Goal: Task Accomplishment & Management: Complete application form

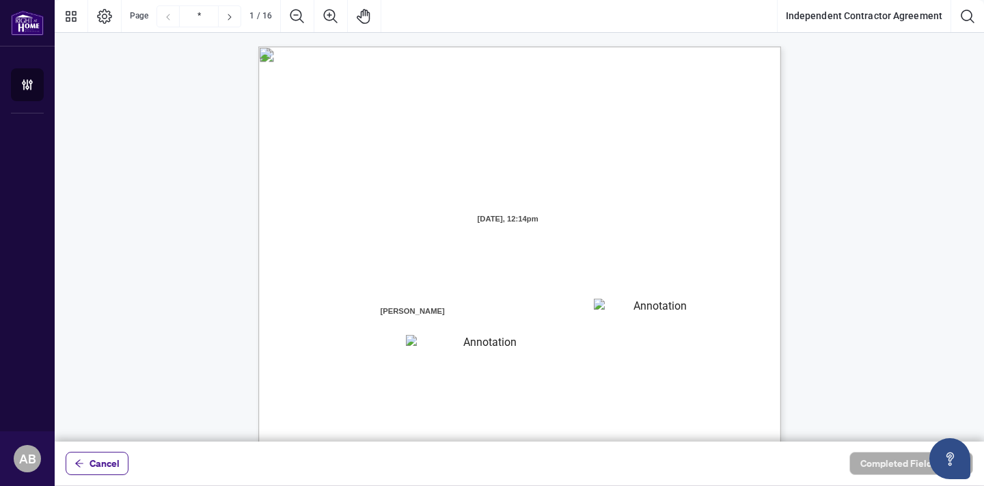
click at [701, 258] on span "having its head office at" at bounding box center [658, 262] width 85 height 12
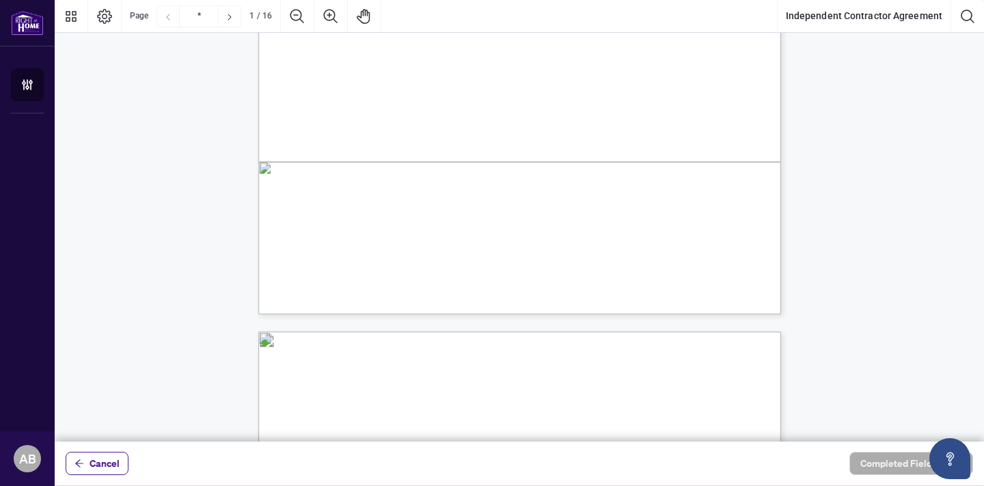
scroll to position [410, 0]
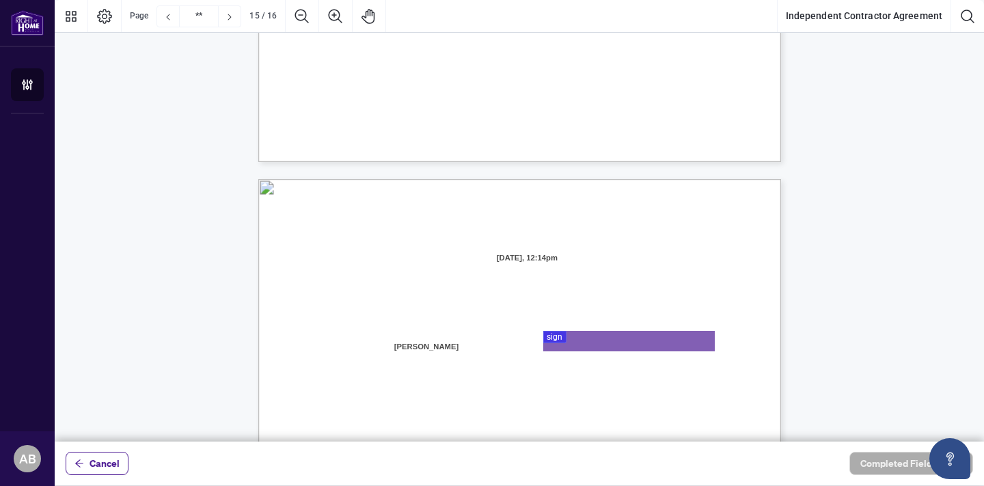
type input "**"
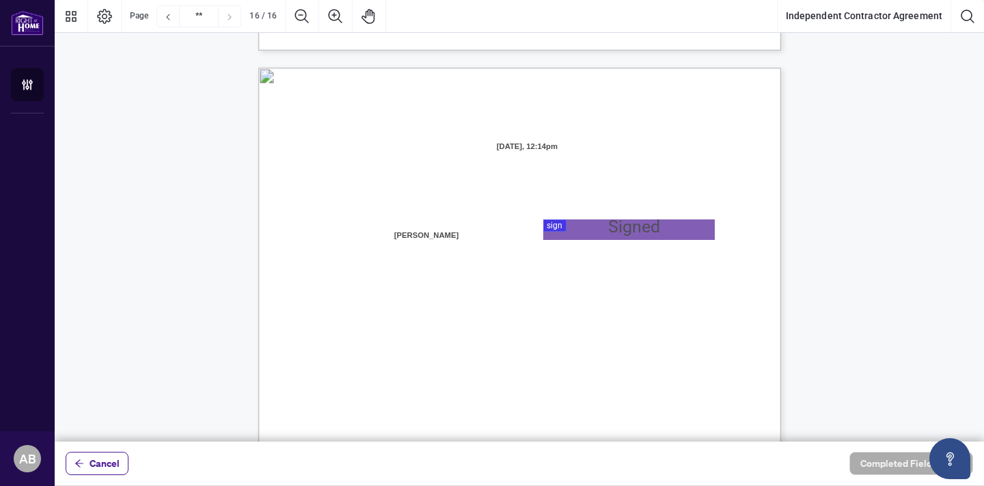
scroll to position [10397, 0]
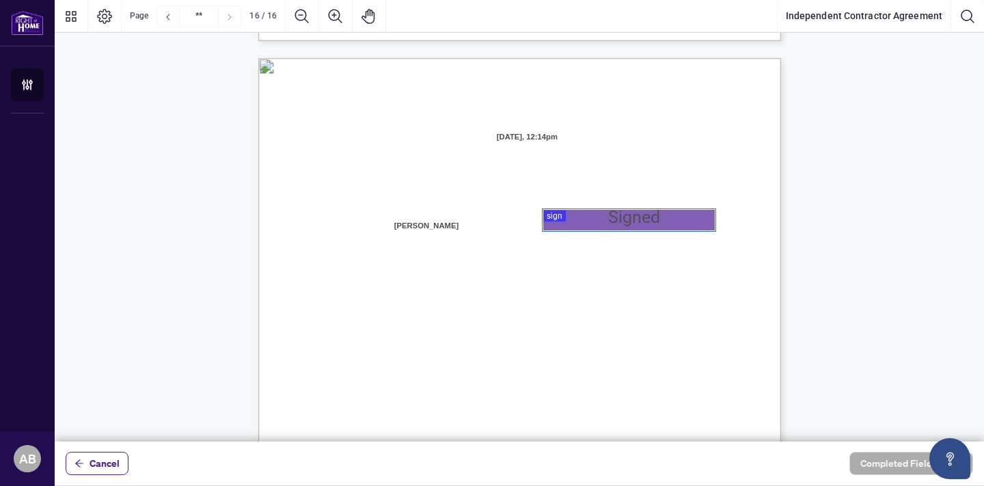
click at [564, 216] on div at bounding box center [520, 221] width 930 height 442
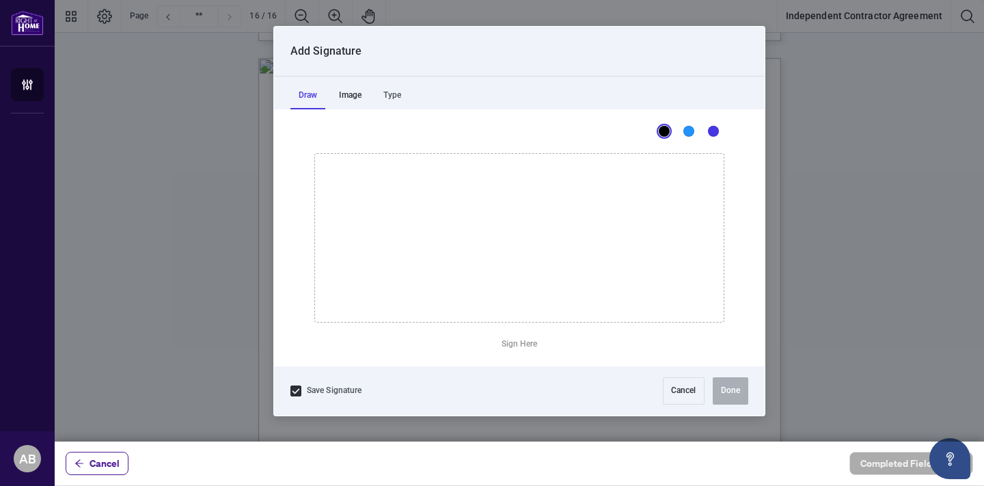
click at [349, 95] on div "Image" at bounding box center [350, 95] width 39 height 27
click at [402, 92] on div "Type" at bounding box center [392, 95] width 34 height 27
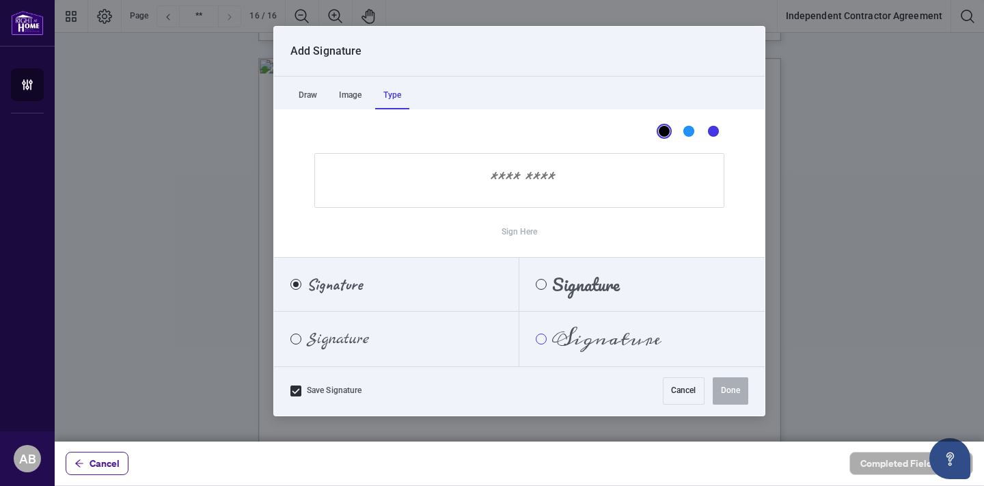
click at [544, 336] on div "Meddon" at bounding box center [541, 339] width 11 height 11
click at [501, 183] on input "Sign Here" at bounding box center [519, 180] width 410 height 55
drag, startPoint x: 596, startPoint y: 185, endPoint x: 459, endPoint y: 186, distance: 136.7
click at [459, 186] on input "Sign Here" at bounding box center [519, 180] width 410 height 55
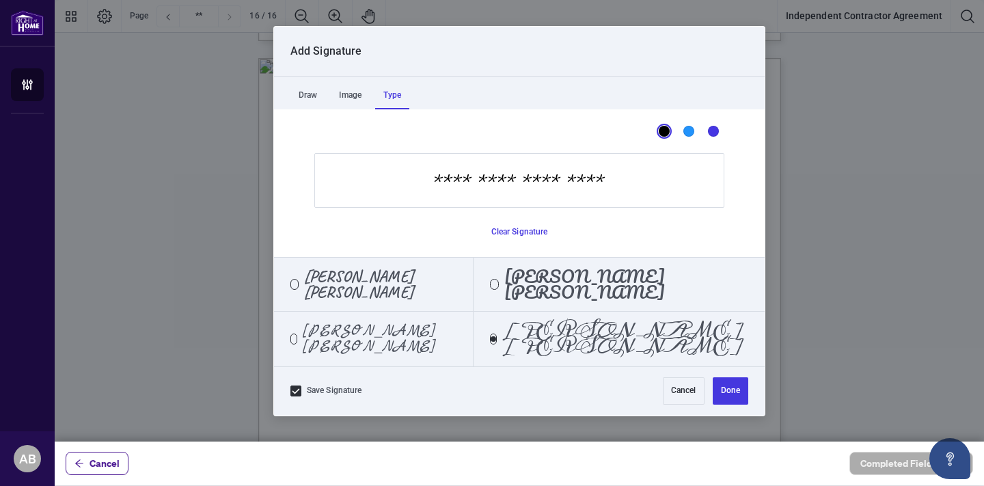
click at [498, 183] on input "**********" at bounding box center [519, 180] width 410 height 55
type input "**********"
click at [731, 387] on button "Done" at bounding box center [731, 390] width 36 height 27
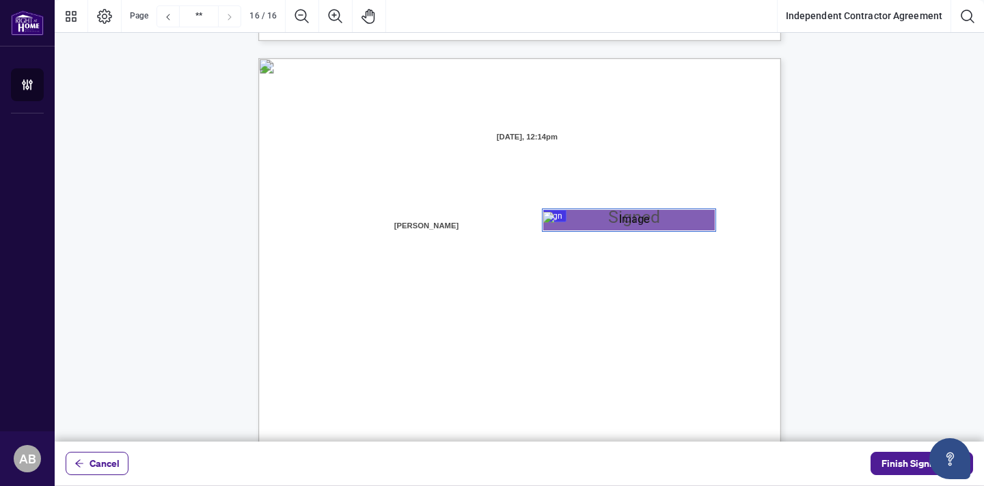
click at [696, 163] on div "IN WITNESS WHEREOF, the parties hereto, having read and understood the entire A…" at bounding box center [585, 481] width 654 height 846
click at [580, 135] on span "[DATE], 12:14pm" at bounding box center [528, 137] width 124 height 21
click at [897, 461] on span "Finish Signing" at bounding box center [913, 464] width 62 height 22
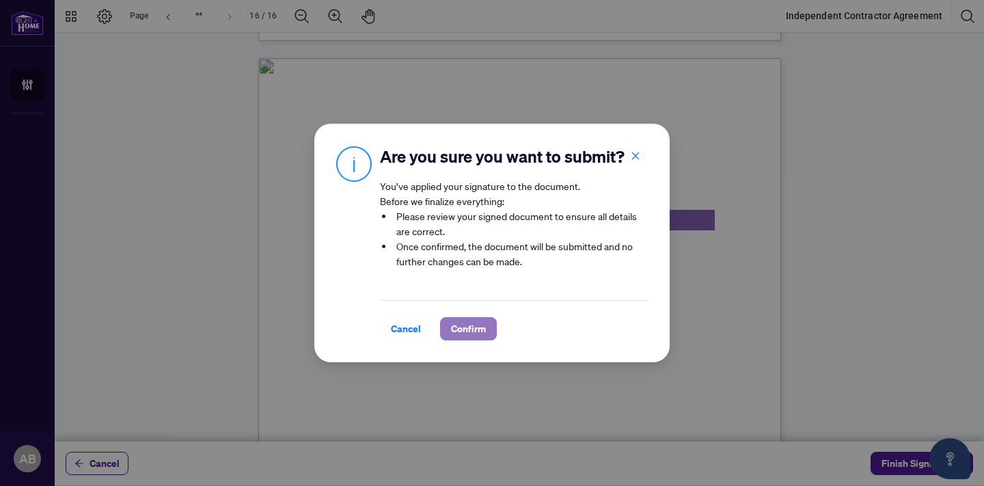
click at [483, 331] on span "Confirm" at bounding box center [468, 329] width 35 height 22
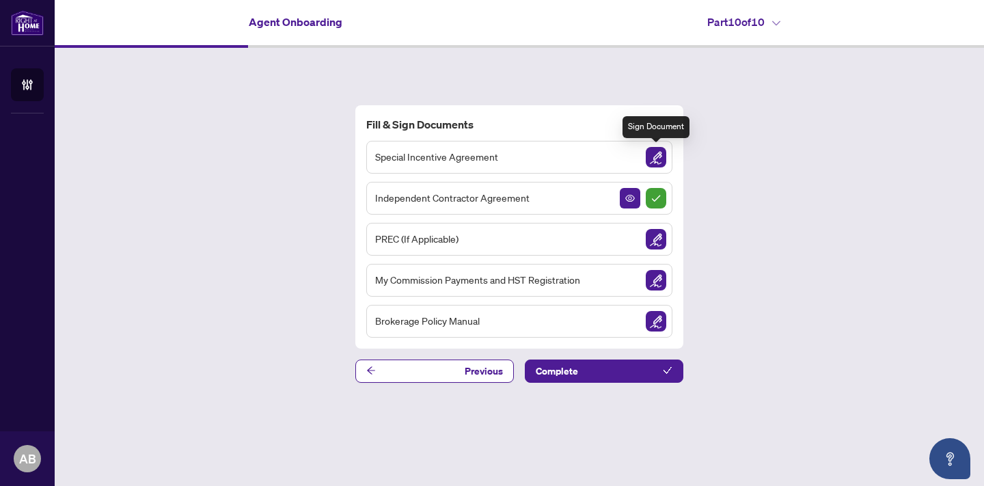
click at [656, 151] on img "Sign Document" at bounding box center [656, 157] width 21 height 21
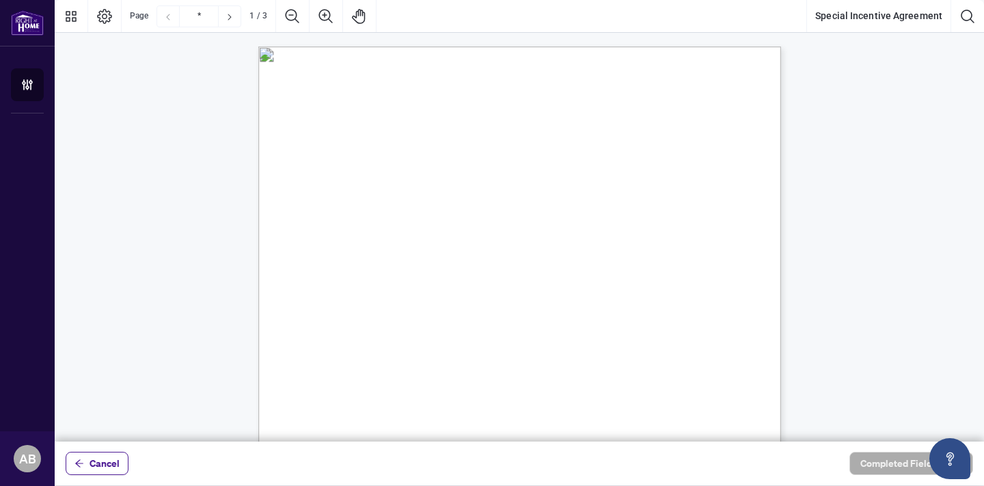
click at [726, 243] on span "(the" at bounding box center [718, 245] width 16 height 11
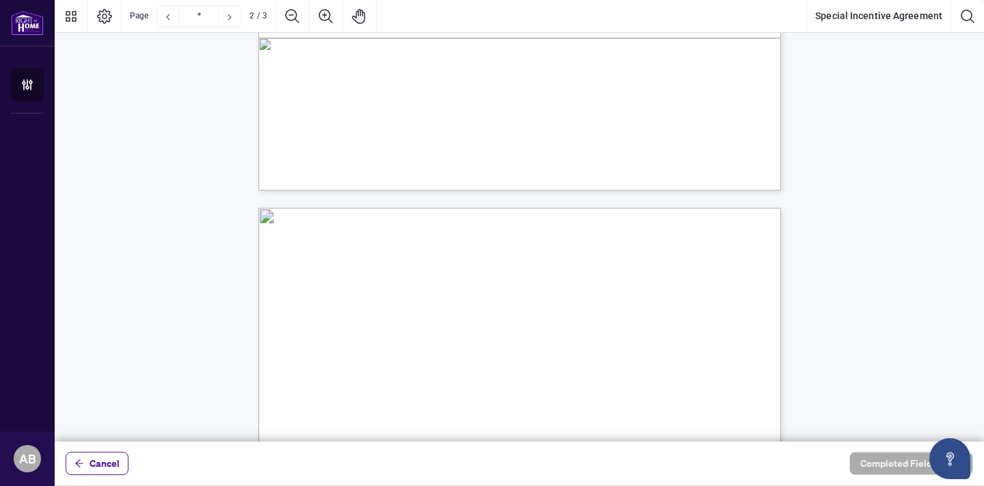
type input "*"
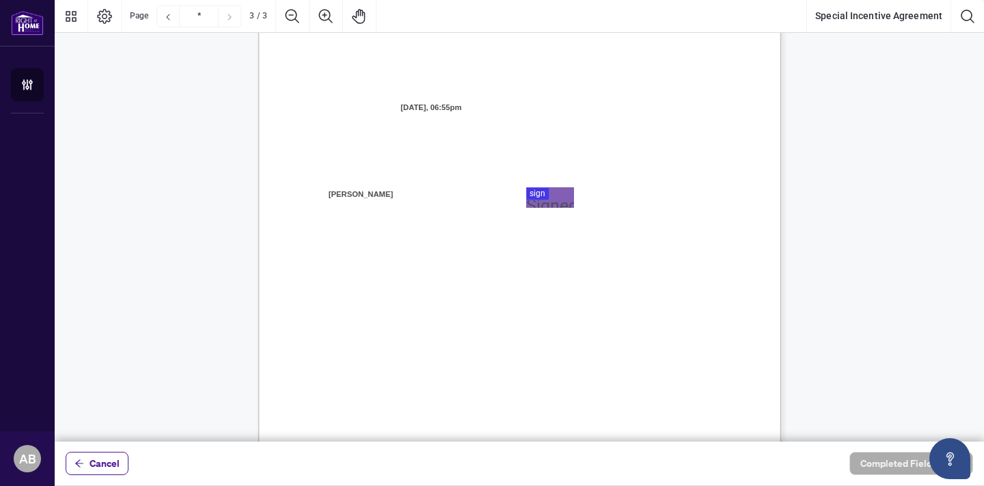
scroll to position [1480, 0]
click at [537, 181] on div at bounding box center [520, 221] width 930 height 442
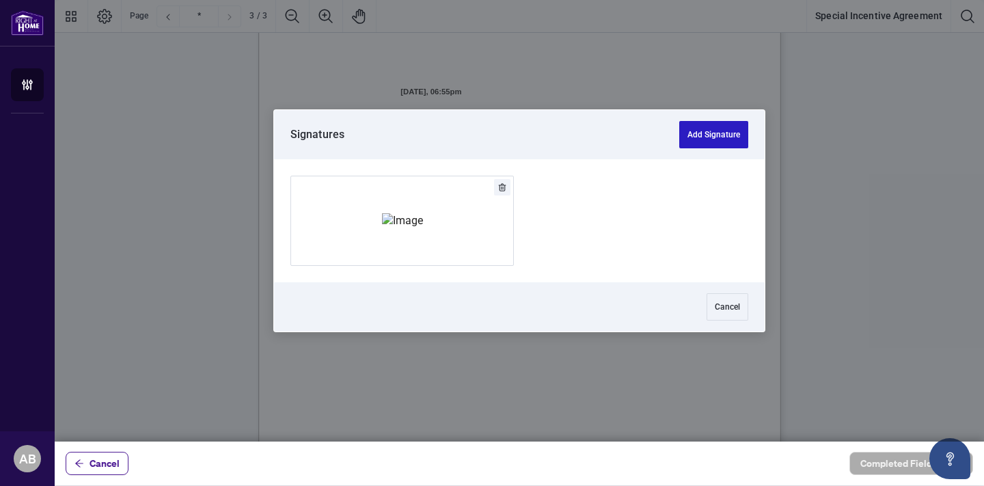
drag, startPoint x: 697, startPoint y: 301, endPoint x: 719, endPoint y: 126, distance: 176.4
click at [719, 126] on div "Signatures Add Signature Cancel" at bounding box center [519, 221] width 491 height 222
click at [712, 135] on button "Add Signature" at bounding box center [714, 134] width 69 height 27
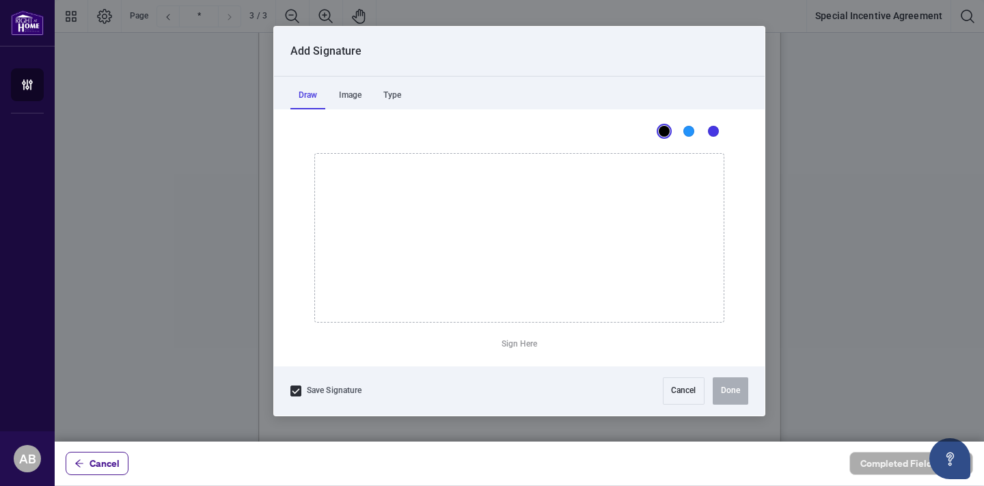
click at [477, 207] on icon "Drawing canvas" at bounding box center [519, 238] width 409 height 168
click at [526, 345] on button "Clear Signature" at bounding box center [520, 345] width 68 height 22
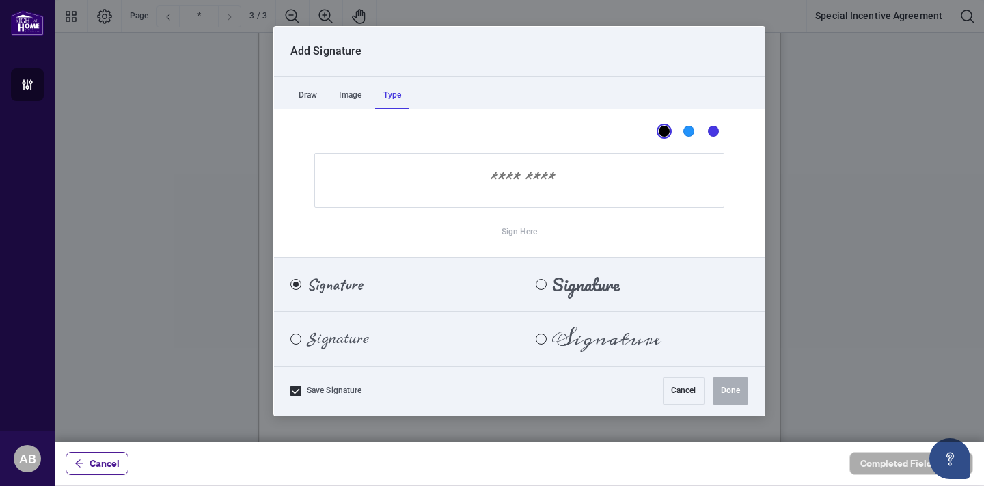
click at [397, 100] on div "Type" at bounding box center [392, 95] width 34 height 27
click at [593, 343] on span "Signature" at bounding box center [606, 339] width 109 height 15
click at [569, 177] on input "Sign Here" at bounding box center [519, 180] width 410 height 55
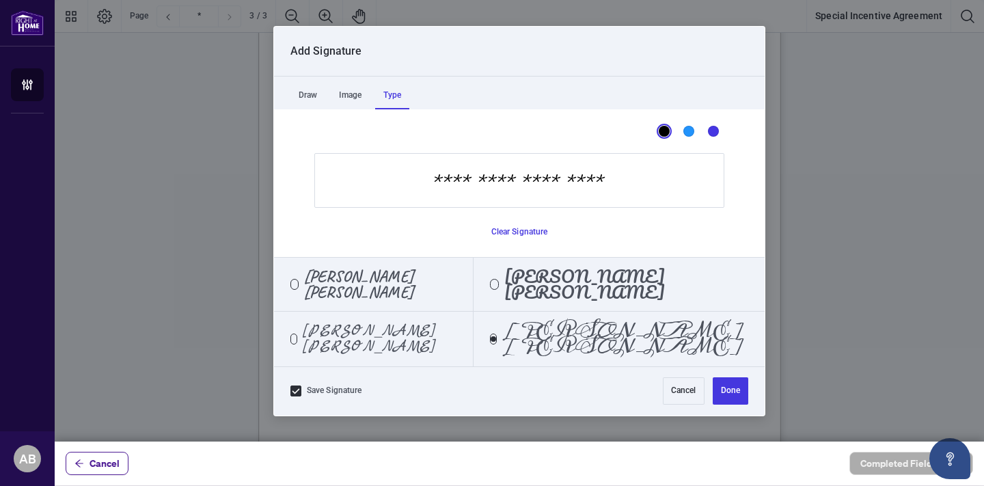
click at [497, 187] on input "**********" at bounding box center [519, 180] width 410 height 55
type input "**********"
click at [730, 393] on button "Done" at bounding box center [731, 390] width 36 height 27
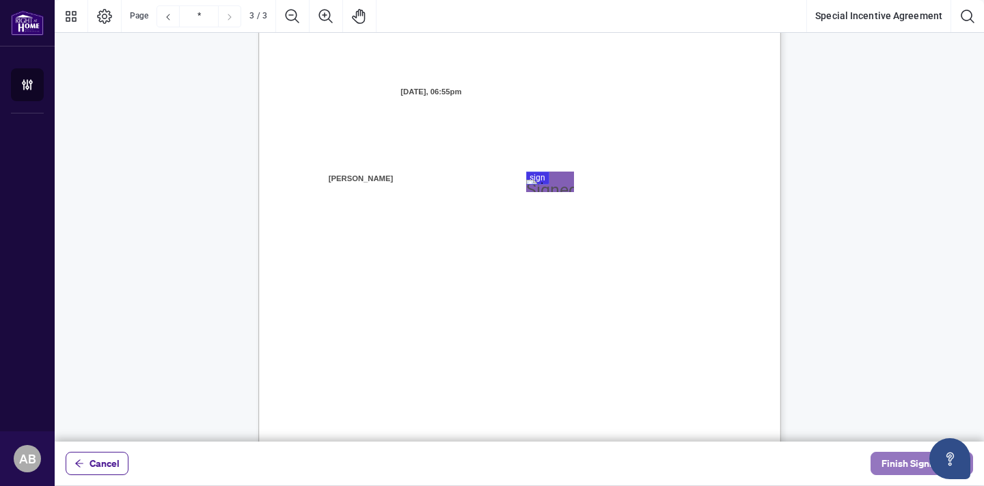
click at [901, 464] on span "Finish Signing" at bounding box center [913, 464] width 62 height 22
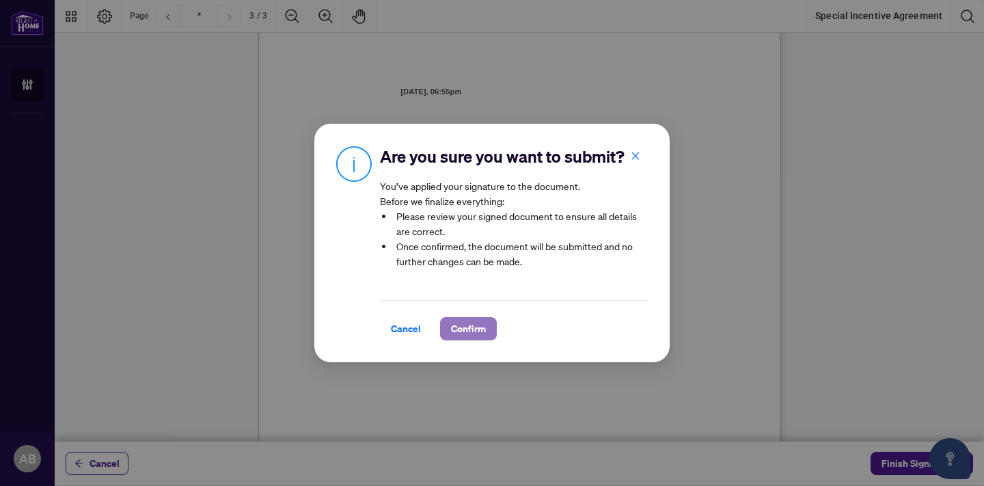
click at [479, 326] on span "Confirm" at bounding box center [468, 329] width 35 height 22
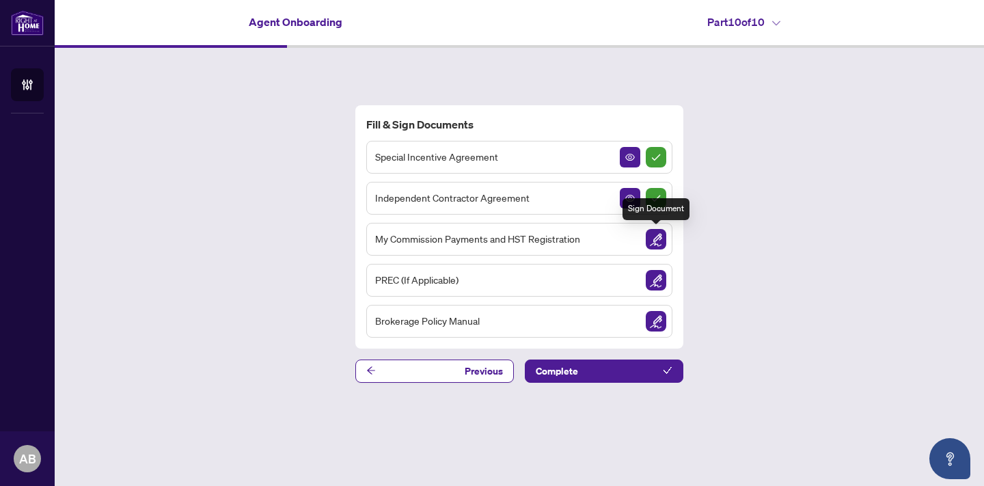
click at [660, 236] on img "Sign Document" at bounding box center [656, 239] width 21 height 21
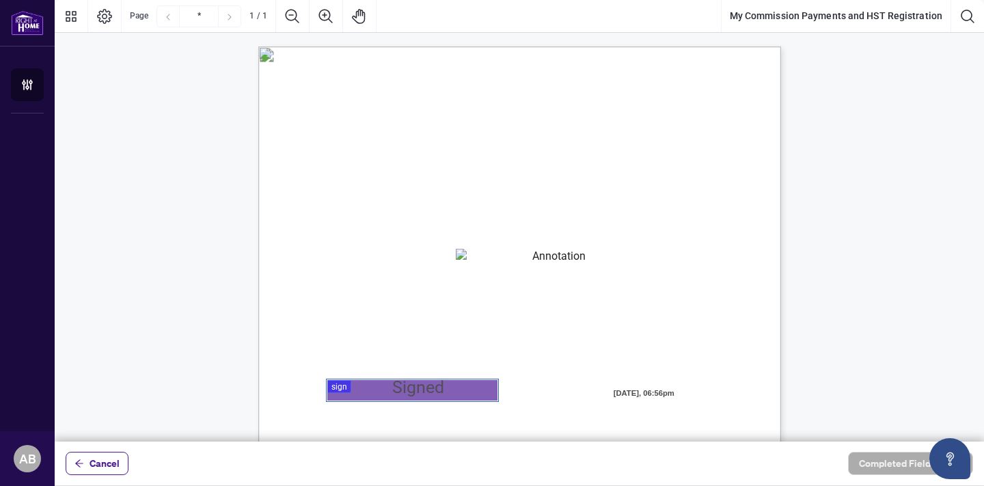
click at [389, 386] on div at bounding box center [520, 221] width 930 height 442
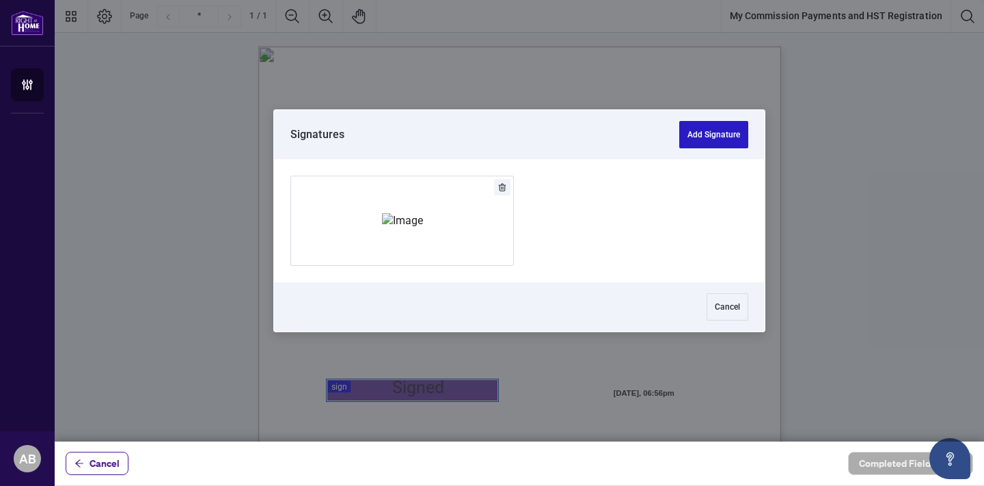
click at [706, 143] on button "Add Signature" at bounding box center [714, 134] width 69 height 27
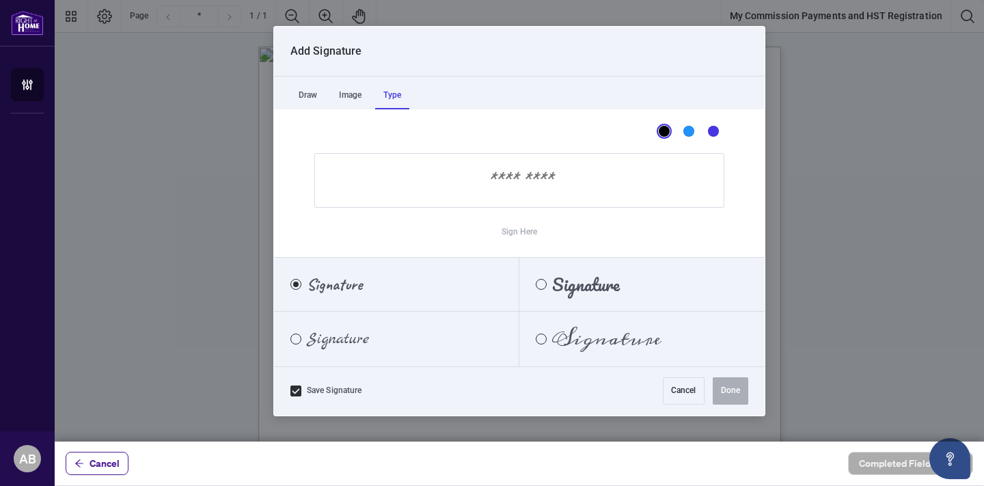
click at [401, 94] on div "Type" at bounding box center [392, 95] width 34 height 27
click at [541, 339] on div "Meddon" at bounding box center [541, 339] width 11 height 11
click at [516, 179] on input "Sign Here" at bounding box center [519, 180] width 410 height 55
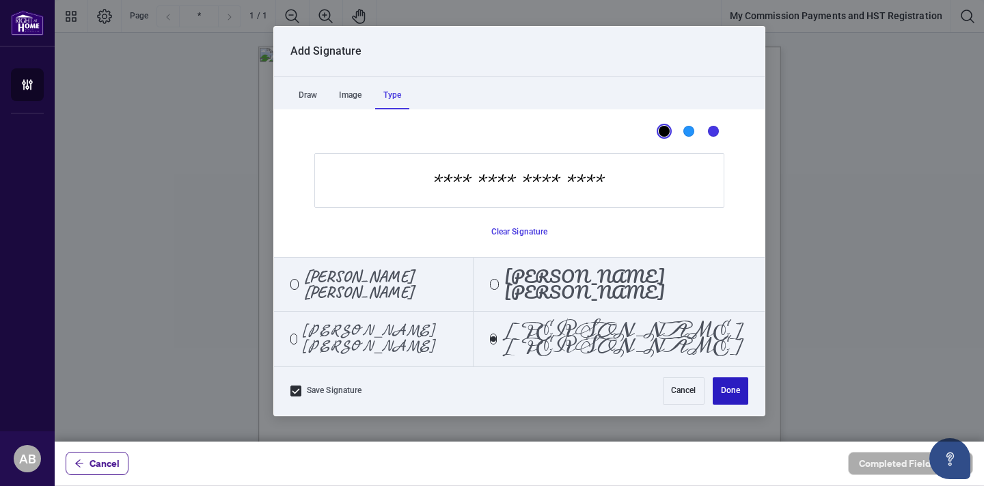
type input "**********"
click at [730, 386] on button "Done" at bounding box center [731, 390] width 36 height 27
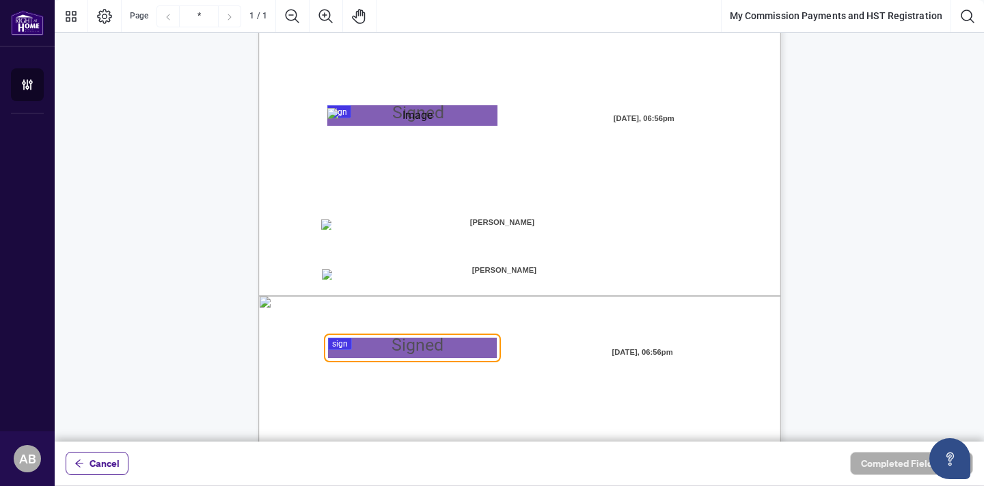
scroll to position [295, 0]
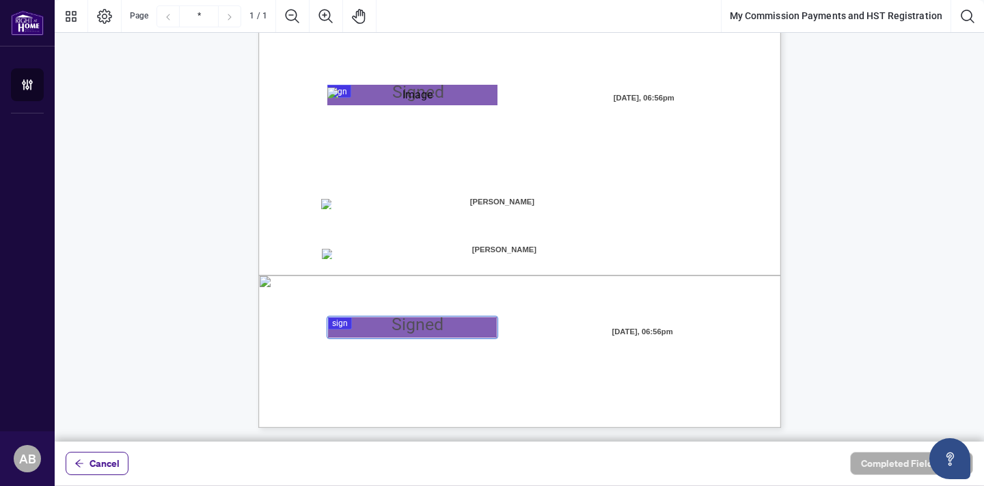
click at [377, 326] on div at bounding box center [520, 221] width 930 height 442
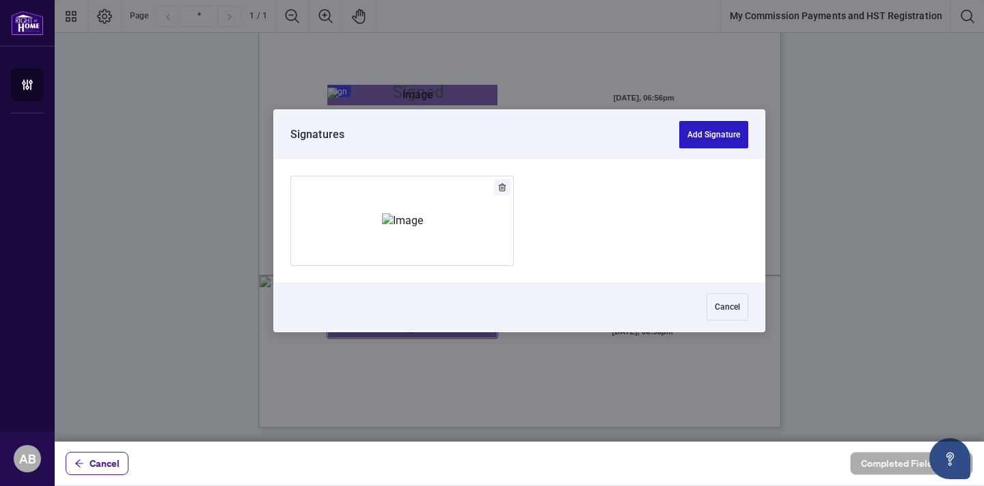
click at [695, 134] on button "Add Signature" at bounding box center [714, 134] width 69 height 27
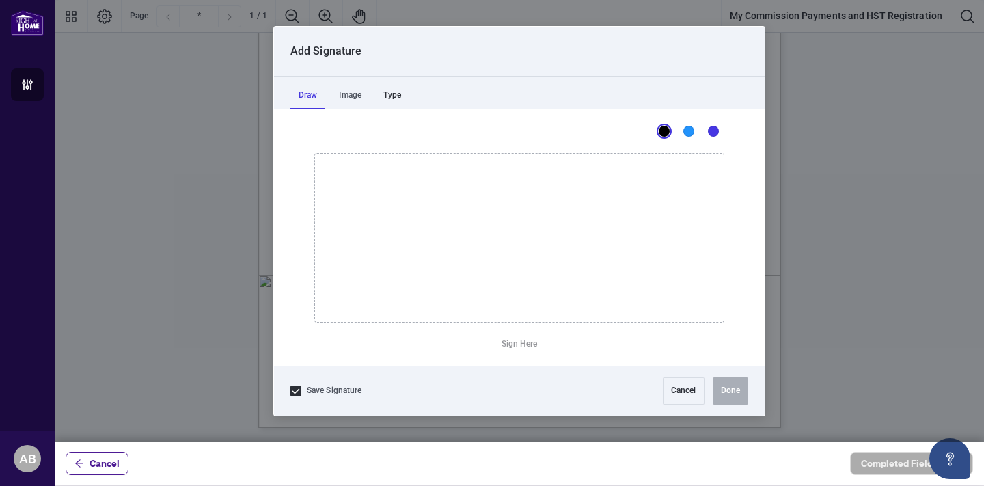
click at [395, 99] on div "Type" at bounding box center [392, 95] width 34 height 27
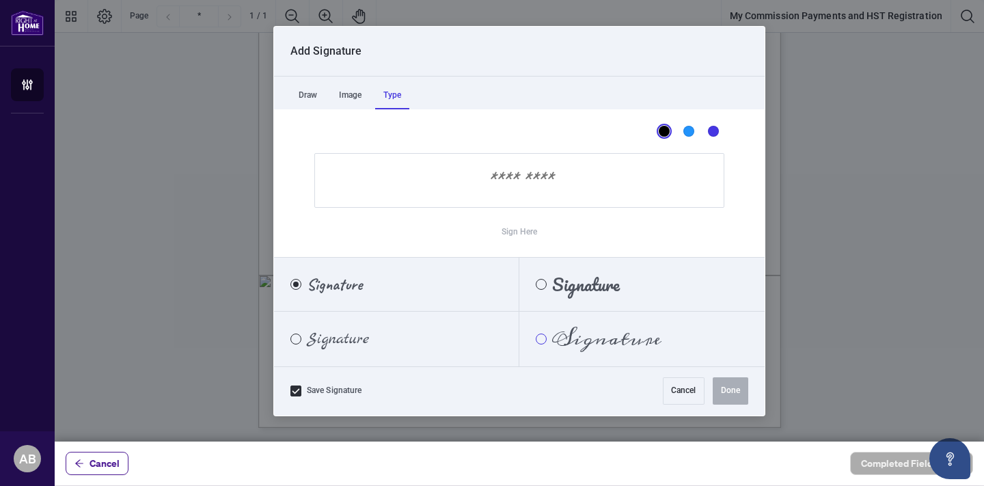
click at [540, 338] on div "Meddon" at bounding box center [541, 339] width 11 height 11
click at [494, 184] on input "Sign Here" at bounding box center [519, 180] width 410 height 55
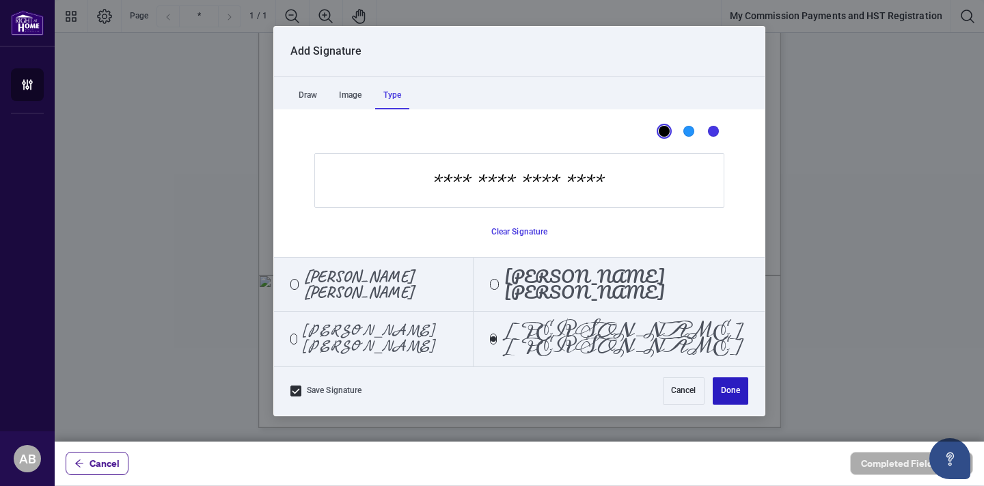
type input "**********"
click at [733, 389] on button "Done" at bounding box center [731, 390] width 36 height 27
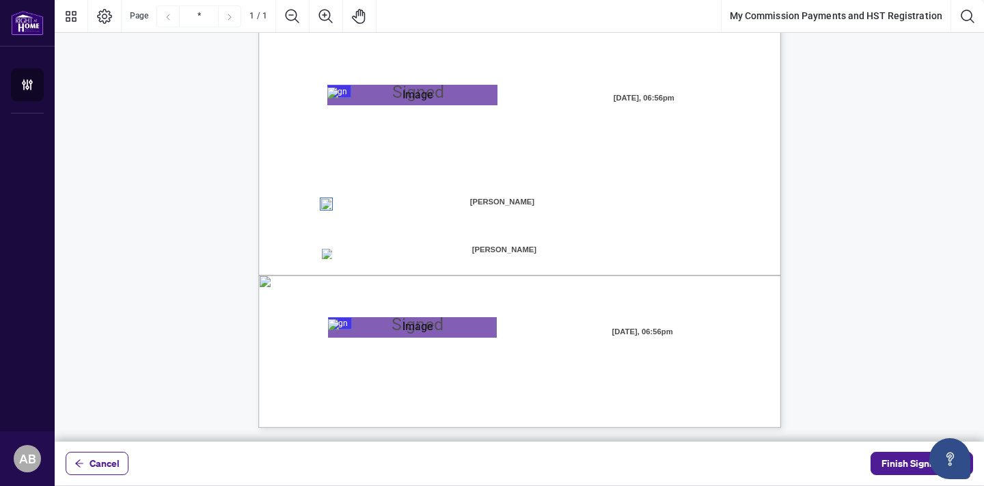
click at [487, 155] on span "MY COMMISSION PAYMENTS:" at bounding box center [404, 152] width 166 height 16
click at [540, 250] on span "[PERSON_NAME]" at bounding box center [505, 249] width 170 height 21
click at [487, 149] on span "MY COMMISSION PAYMENTS:" at bounding box center [404, 152] width 166 height 16
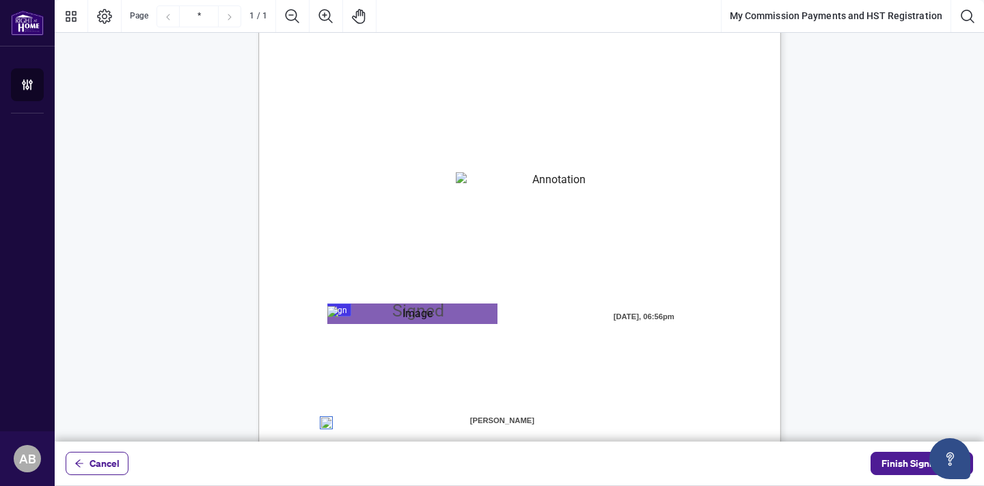
scroll to position [49, 0]
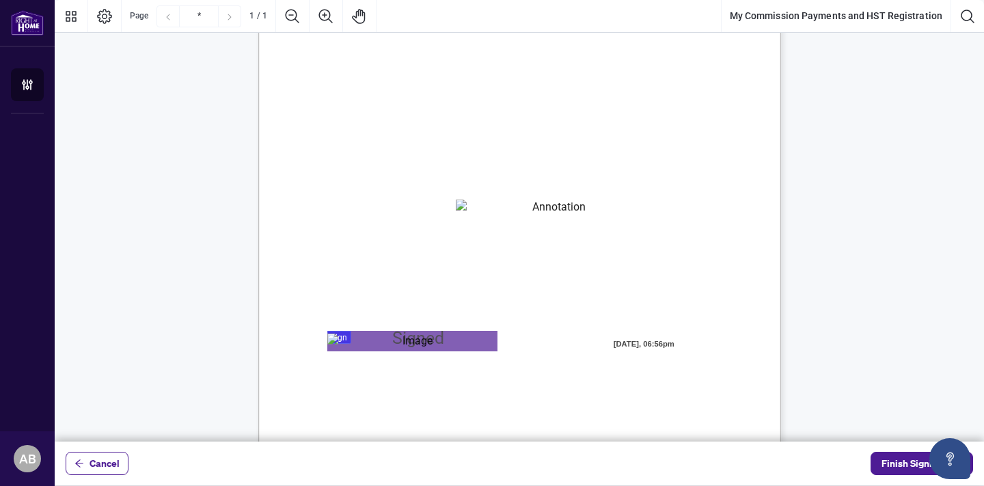
click at [505, 209] on textarea "01K2N82W0617PR3KA8X9DYAB9F" at bounding box center [554, 210] width 196 height 21
click at [511, 209] on textarea "**********" at bounding box center [554, 210] width 196 height 21
type textarea "**********"
click at [656, 236] on span "This number is valid, has been duly assigned to me and is the H.S.T. Registrati…" at bounding box center [488, 236] width 336 height 12
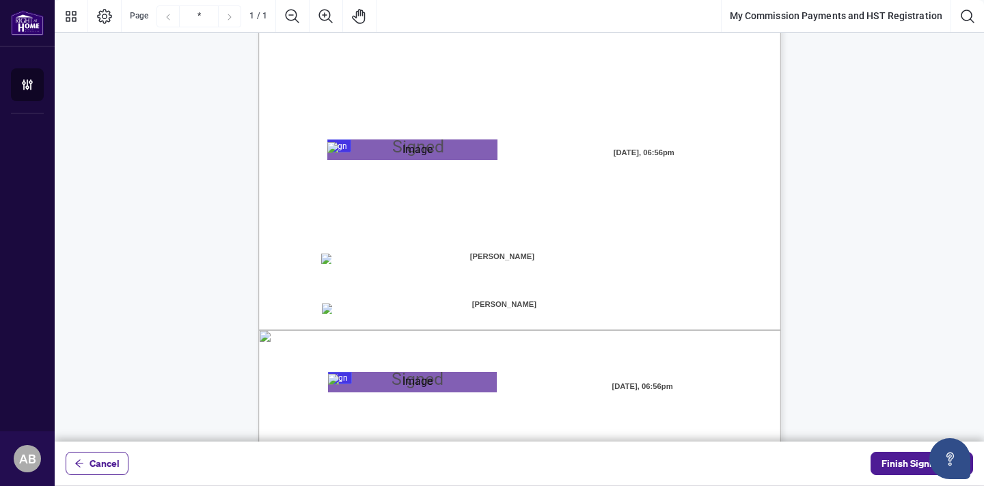
scroll to position [268, 0]
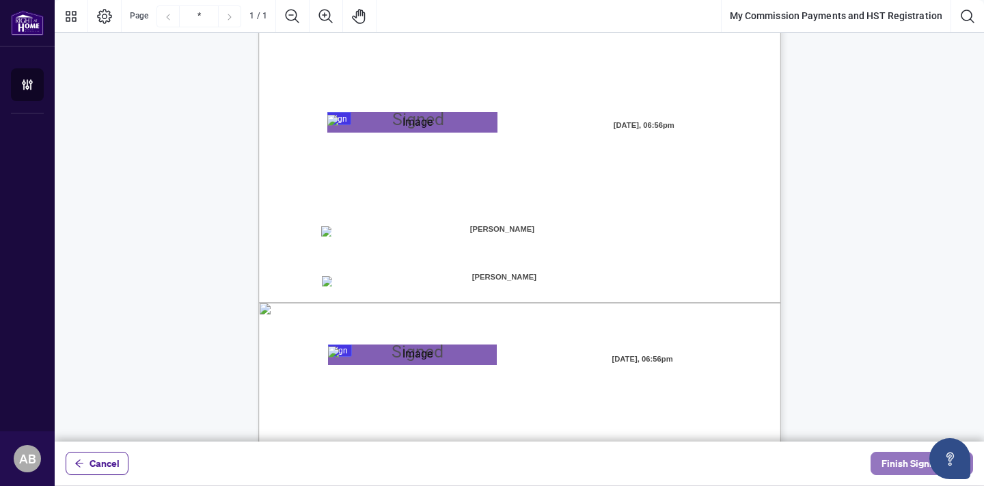
click at [898, 464] on span "Finish Signing" at bounding box center [913, 464] width 62 height 22
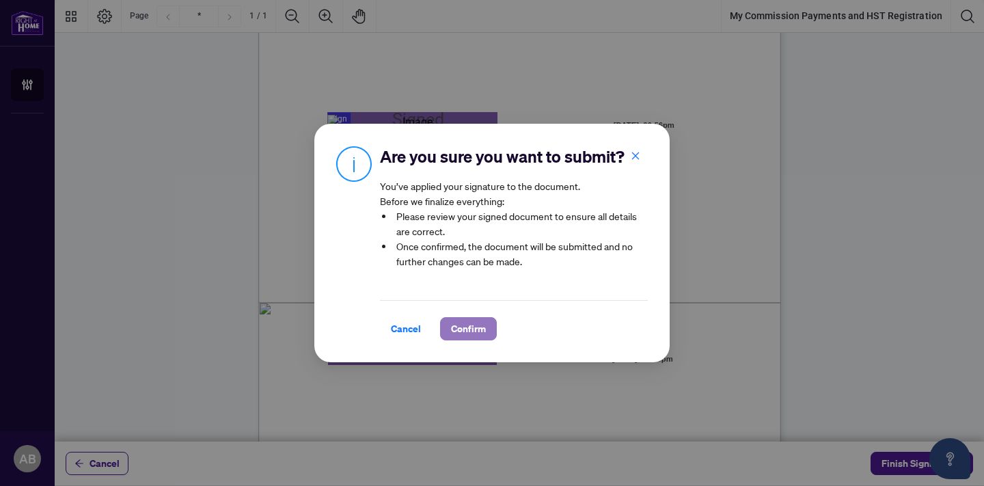
click at [471, 327] on span "Confirm" at bounding box center [468, 329] width 35 height 22
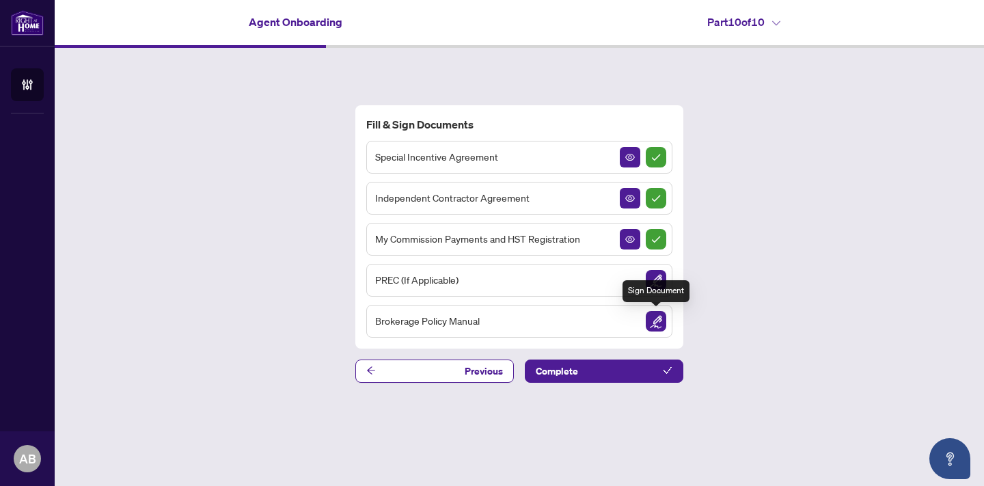
click at [656, 321] on img "Sign Document" at bounding box center [656, 321] width 21 height 21
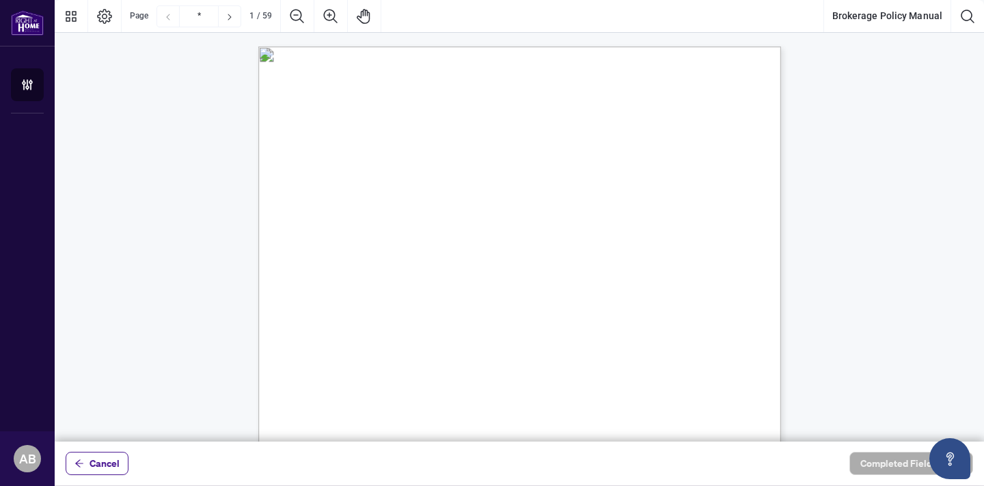
click at [703, 193] on span "The Brokerage Policy Manual below (the “Policy Manual”) sets forth the comprehe…" at bounding box center [504, 196] width 399 height 11
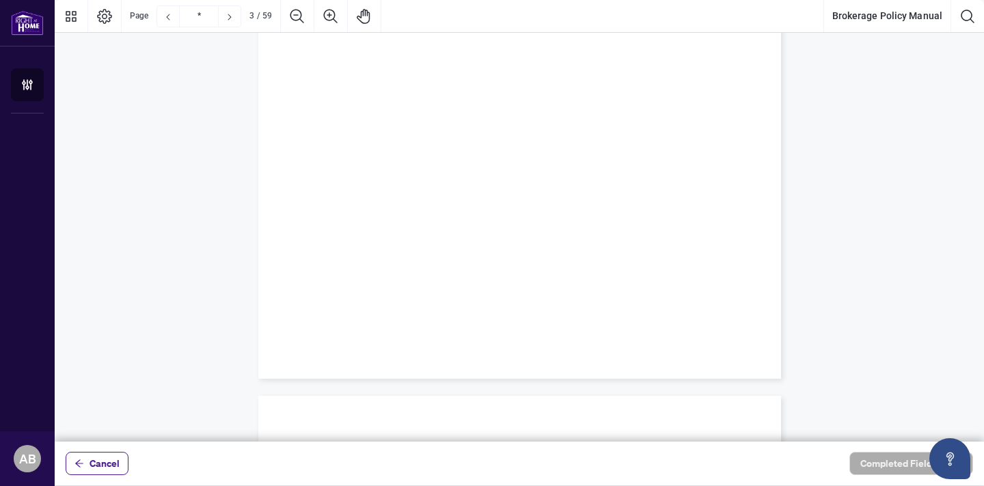
scroll to position [1074, 0]
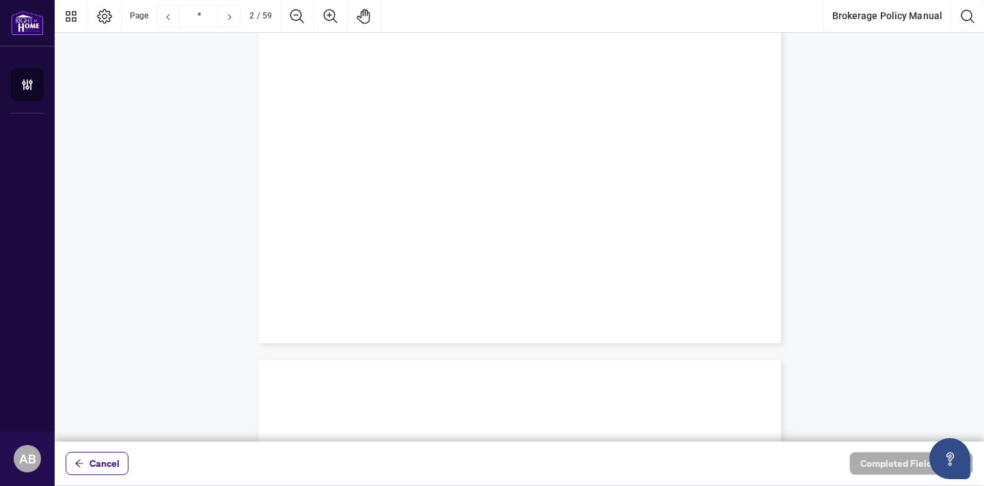
type input "*"
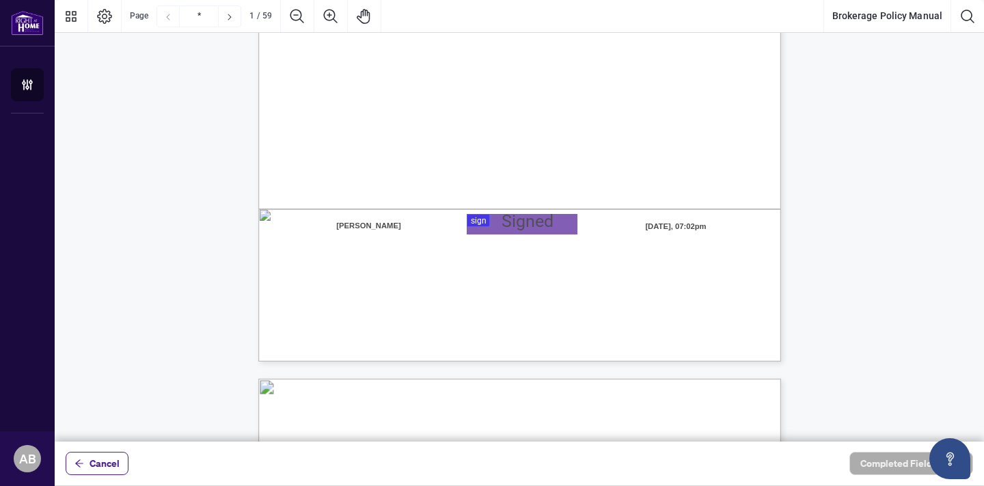
scroll to position [383, 0]
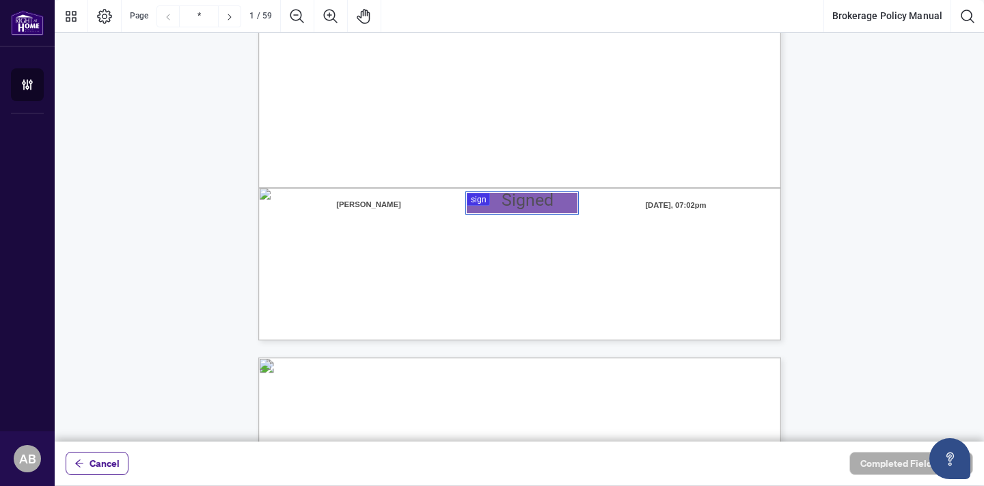
click at [500, 196] on div at bounding box center [520, 221] width 930 height 442
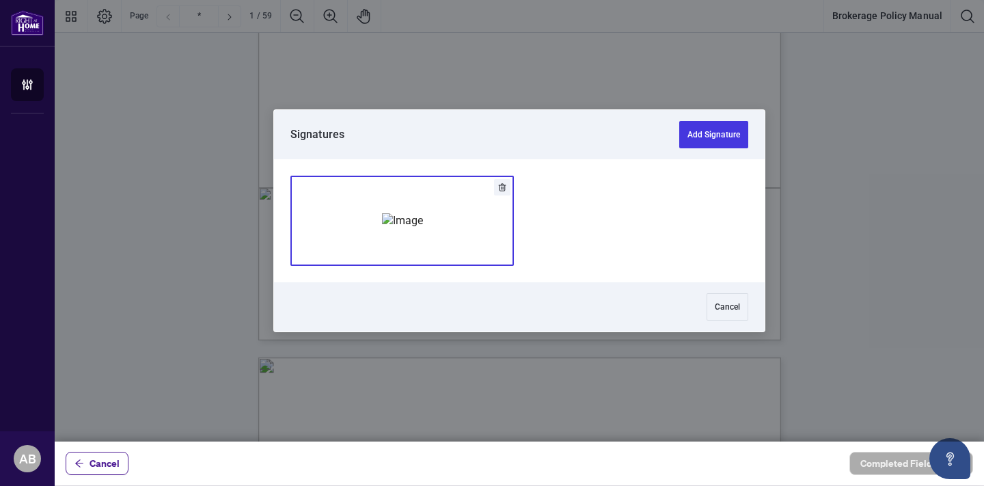
click at [423, 217] on img "Add Signature" at bounding box center [402, 220] width 41 height 15
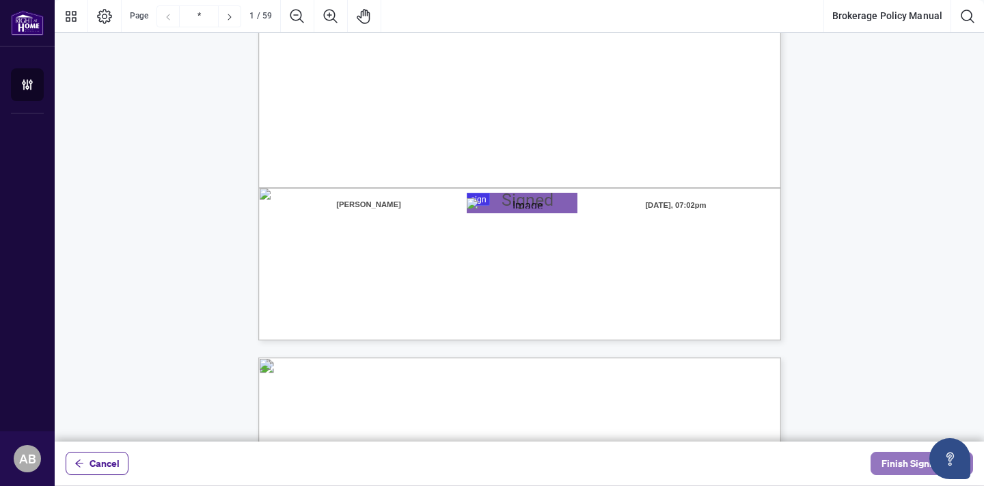
click at [900, 466] on span "Finish Signing" at bounding box center [913, 464] width 62 height 22
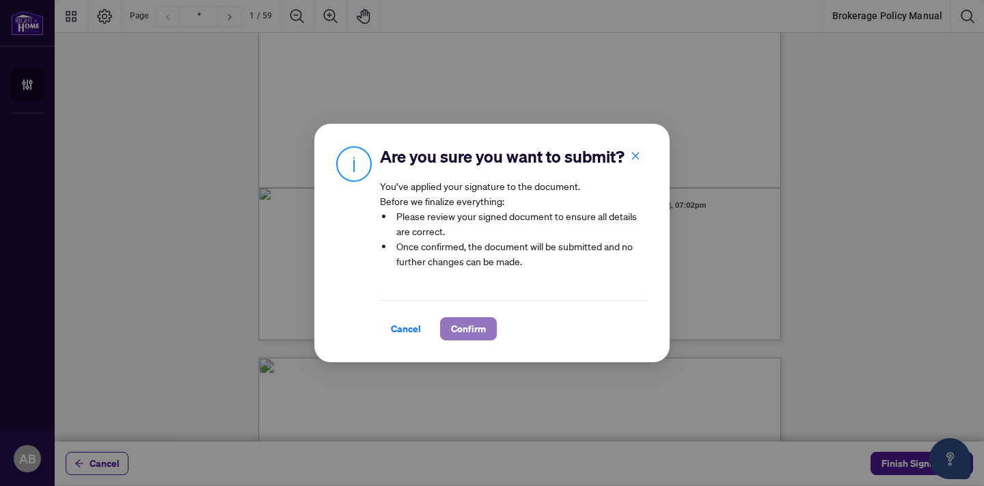
click at [481, 332] on span "Confirm" at bounding box center [468, 329] width 35 height 22
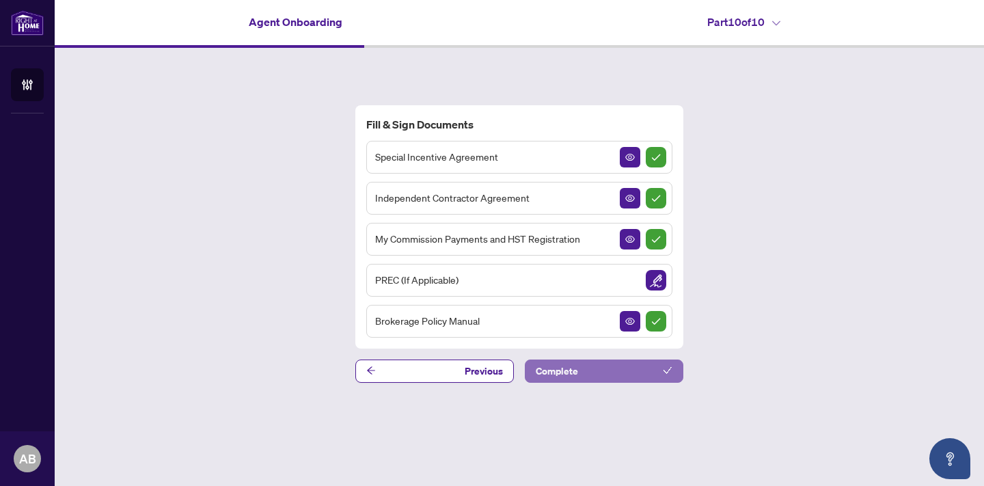
click at [647, 371] on button "Complete" at bounding box center [604, 371] width 159 height 23
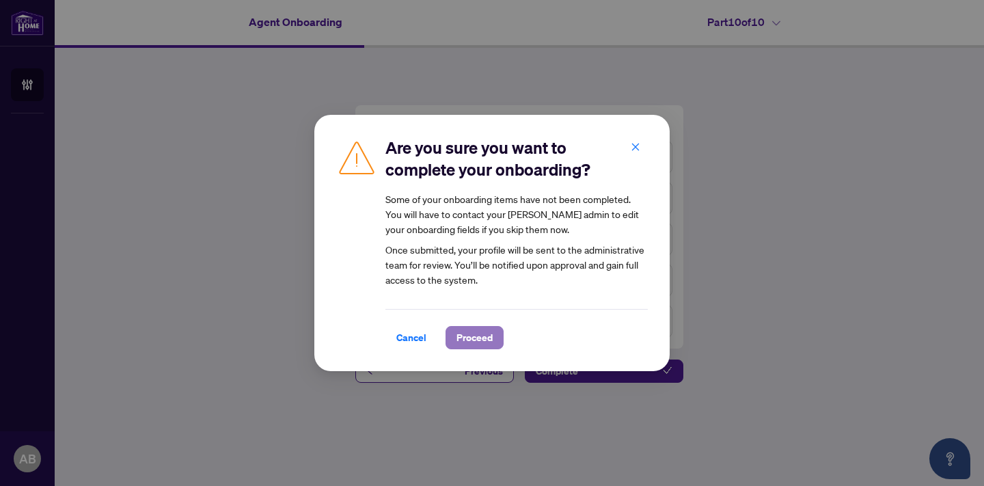
click at [483, 334] on span "Proceed" at bounding box center [475, 338] width 36 height 22
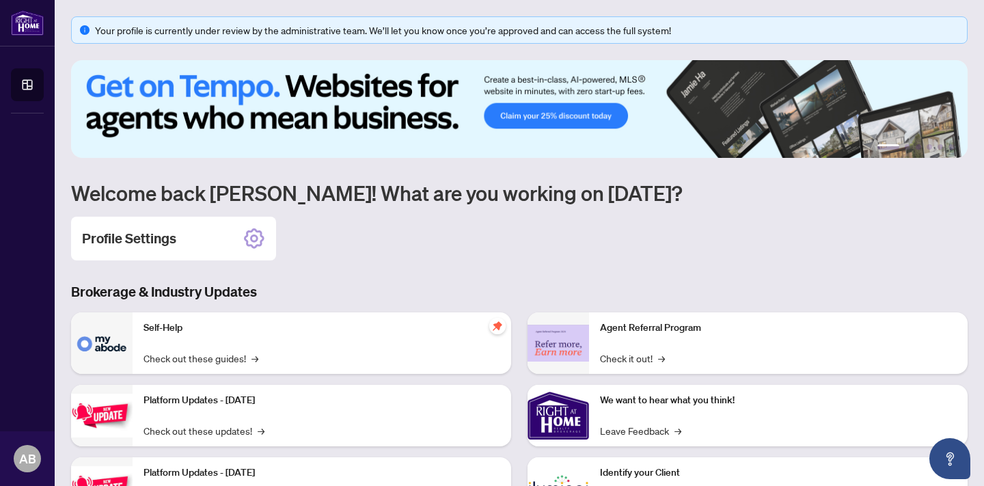
click at [695, 252] on div "Profile Settings" at bounding box center [519, 239] width 897 height 44
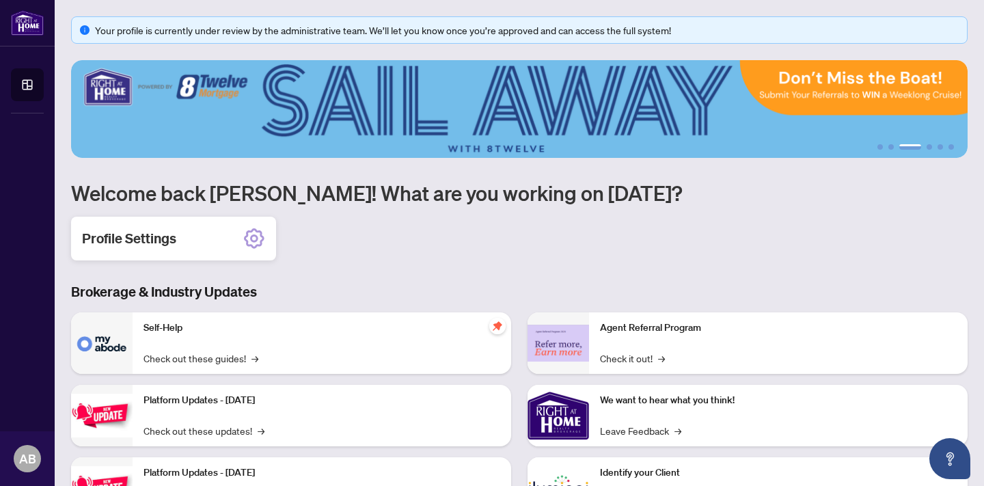
click at [257, 233] on icon at bounding box center [254, 239] width 22 height 22
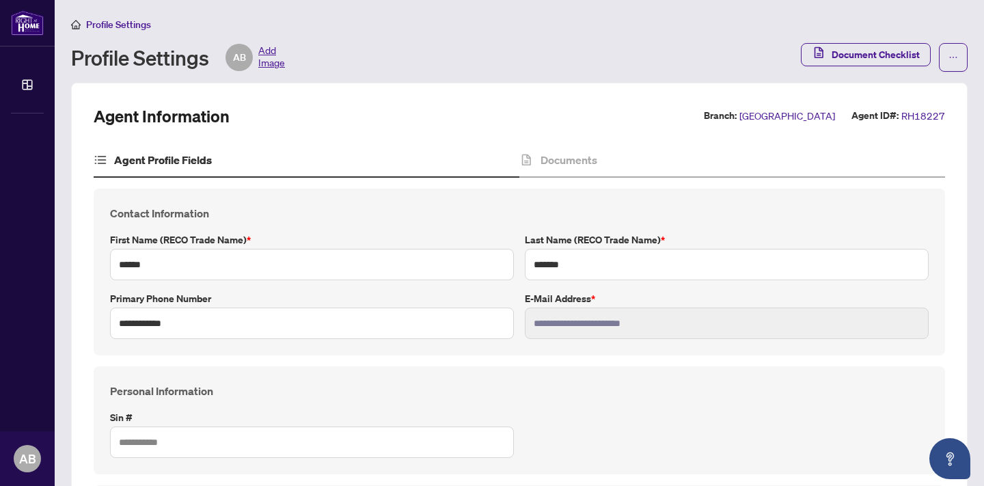
click at [395, 34] on div "Profile Settings Profile Settings AB Add Image Document Checklist" at bounding box center [519, 43] width 897 height 55
click at [860, 55] on span "Document Checklist" at bounding box center [876, 55] width 88 height 22
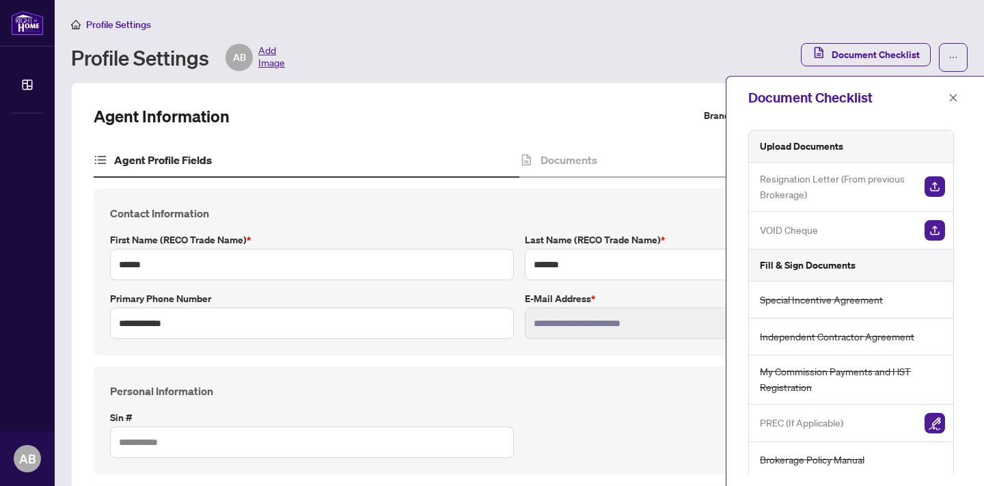
scroll to position [4, 0]
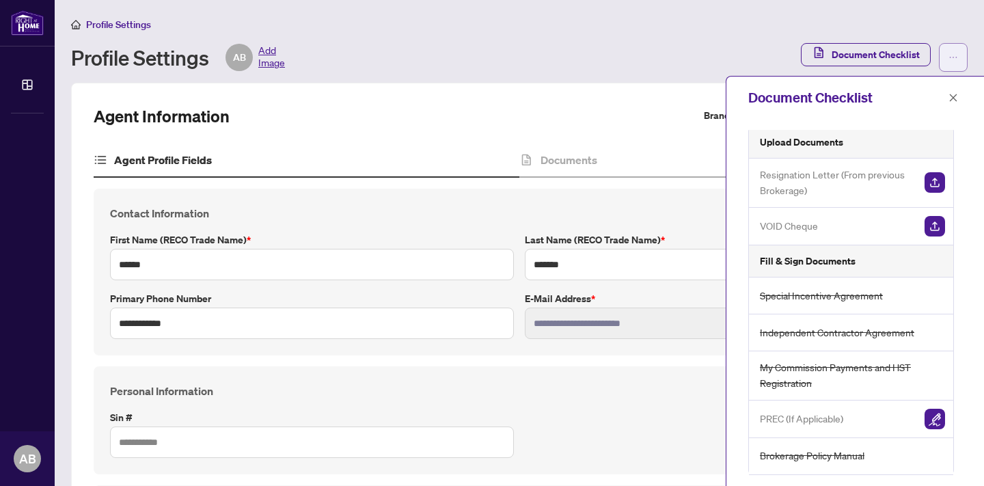
click at [956, 59] on icon "ellipsis" at bounding box center [954, 58] width 10 height 10
click at [668, 45] on div "Profile Settings AB Add Image" at bounding box center [432, 57] width 722 height 27
click at [593, 32] on div "Profile Settings Profile Settings AB Add Image Document Checklist" at bounding box center [519, 43] width 897 height 55
click at [952, 95] on icon "close" at bounding box center [954, 98] width 10 height 10
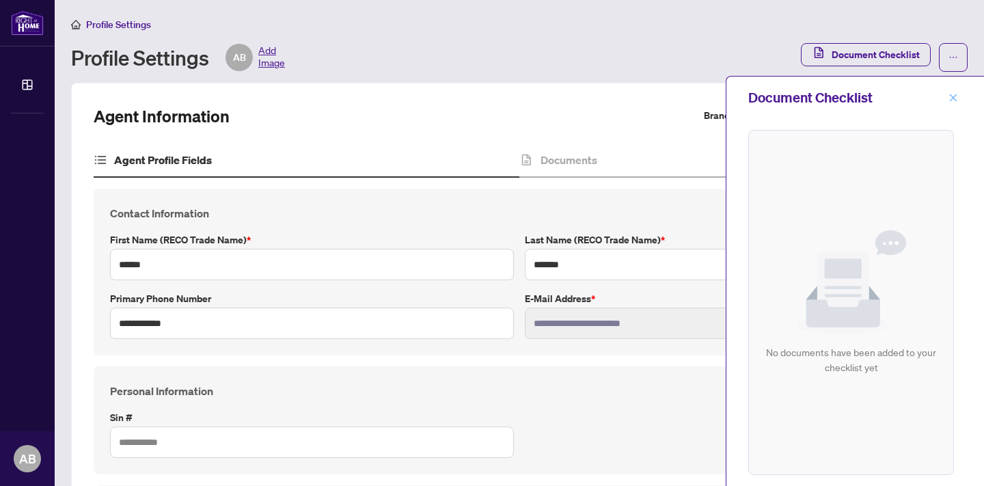
scroll to position [0, 0]
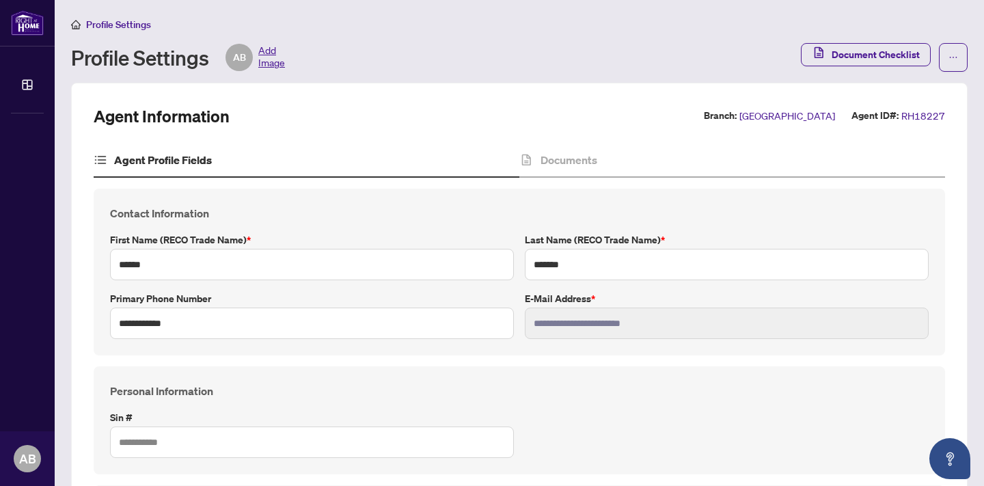
click at [113, 21] on span "Profile Settings" at bounding box center [118, 24] width 65 height 12
click at [561, 373] on div "Personal Information Sin #" at bounding box center [520, 420] width 852 height 108
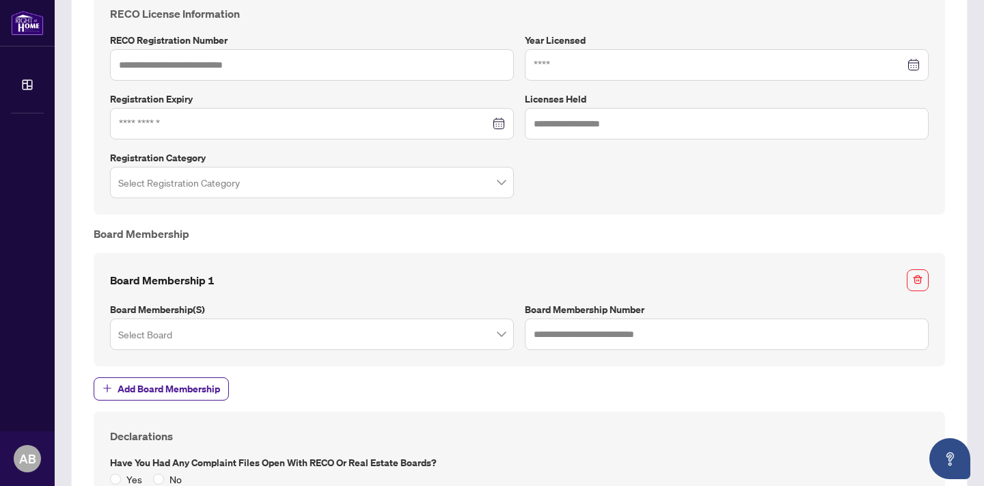
scroll to position [848, 0]
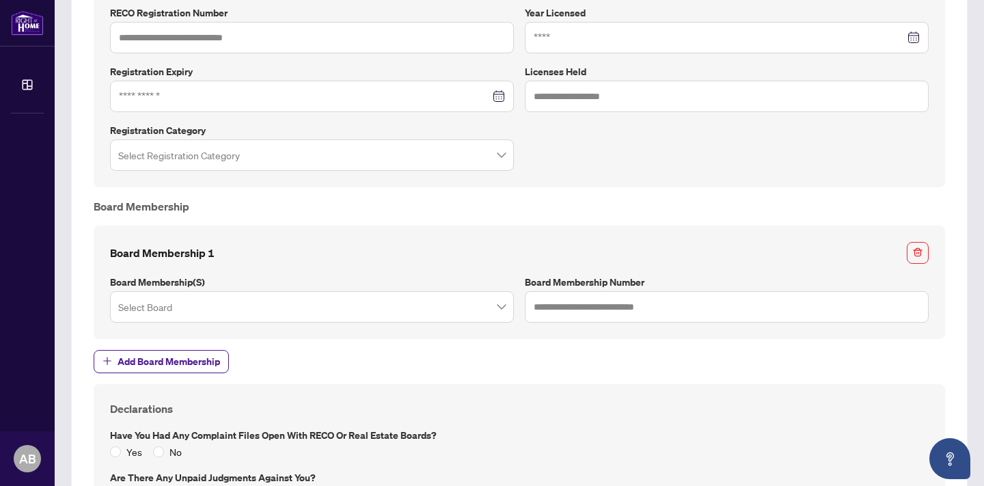
click at [494, 300] on span at bounding box center [312, 307] width 388 height 26
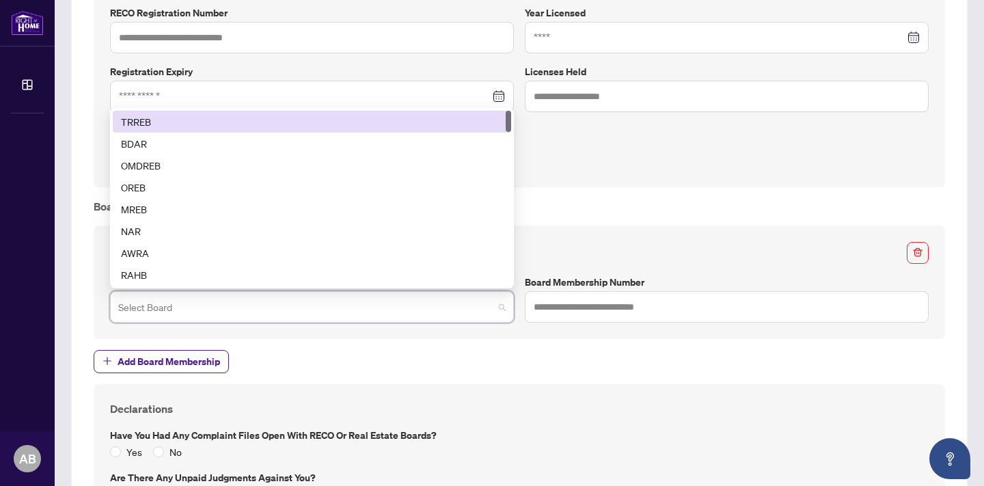
click at [262, 123] on div "TRREB" at bounding box center [312, 121] width 382 height 15
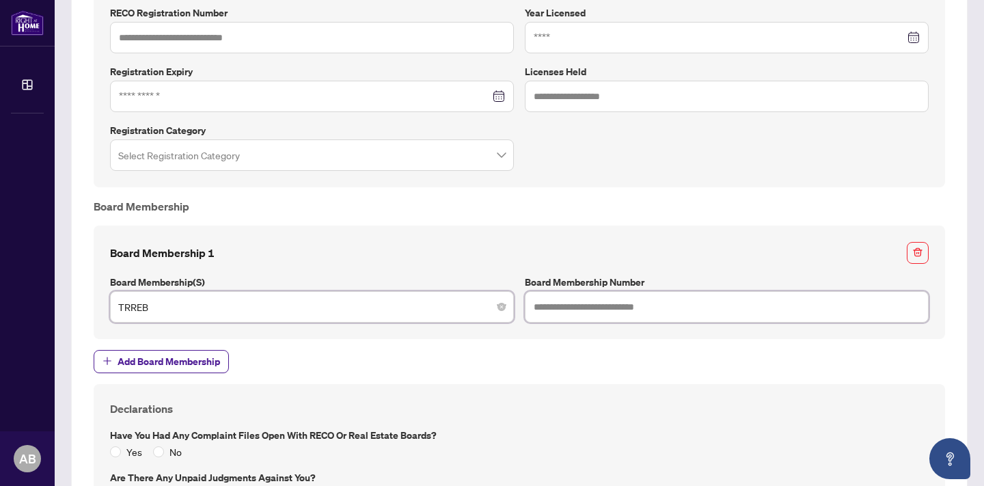
click at [604, 310] on input "text" at bounding box center [727, 306] width 404 height 31
type input "*******"
click at [597, 424] on div "Declarations Have you had any complaint files open with RECO or Real Estate Boa…" at bounding box center [520, 473] width 830 height 144
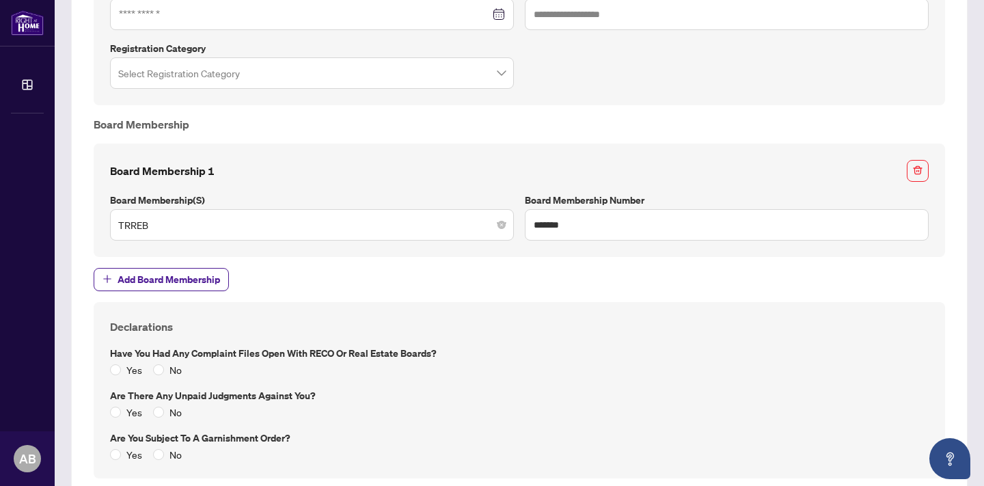
scroll to position [957, 0]
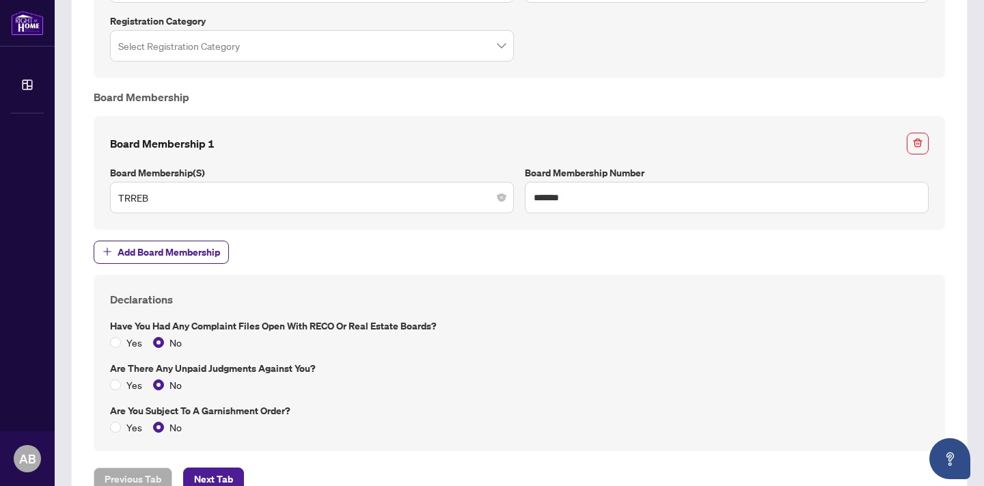
click at [662, 340] on div "Yes No" at bounding box center [519, 342] width 819 height 15
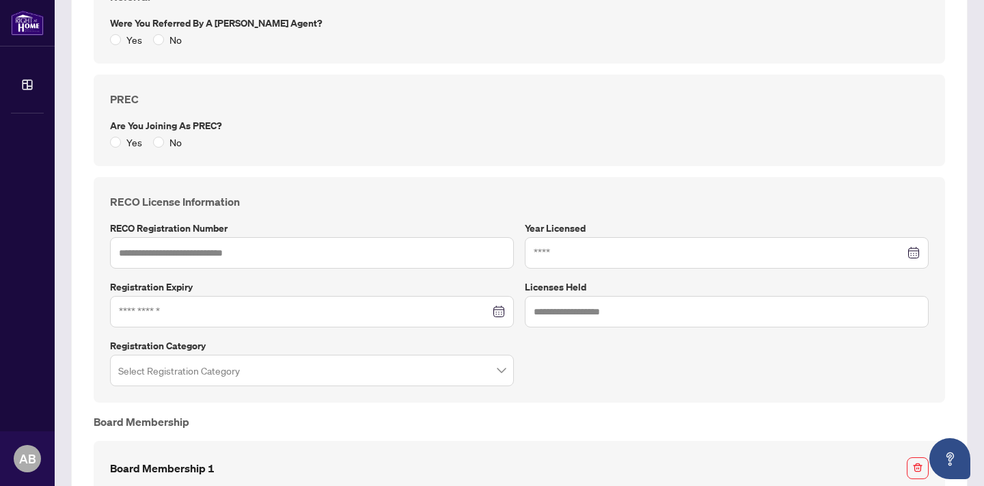
scroll to position [629, 0]
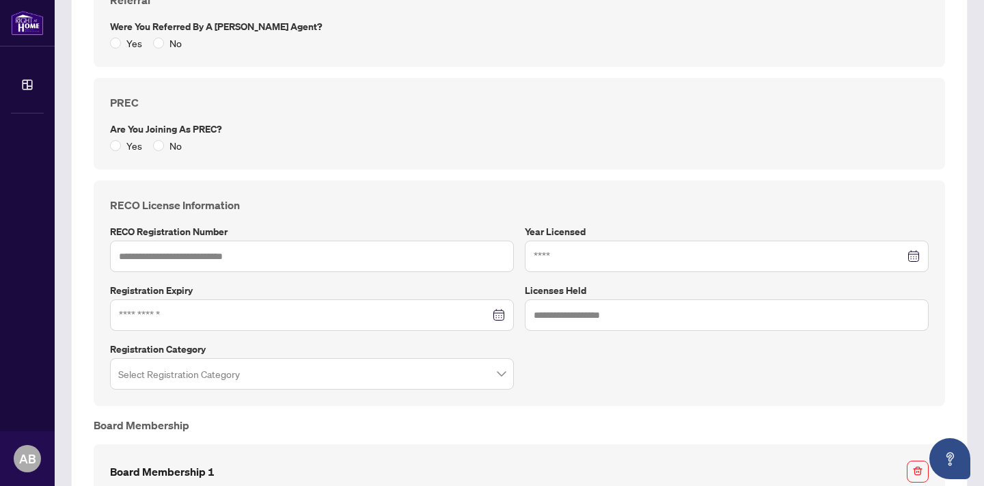
click at [498, 370] on span at bounding box center [312, 374] width 388 height 26
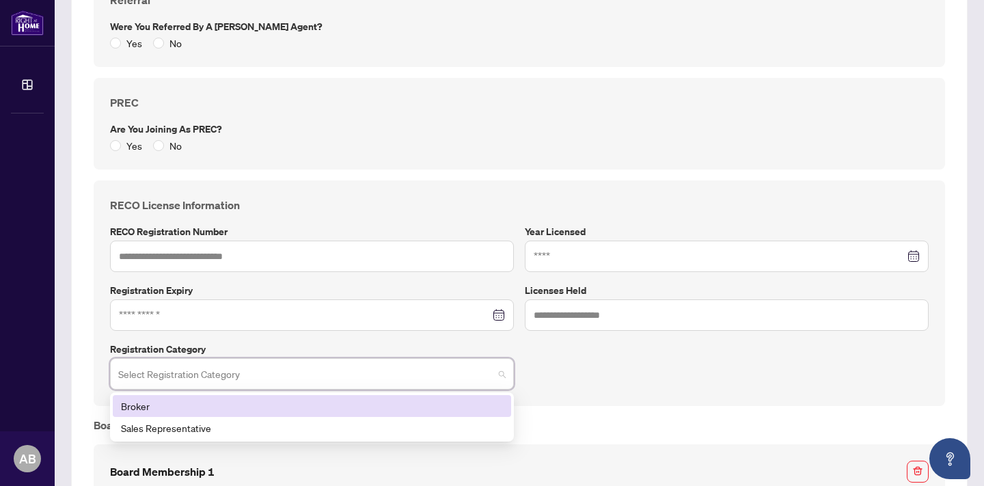
click at [141, 407] on div "Broker" at bounding box center [312, 406] width 382 height 15
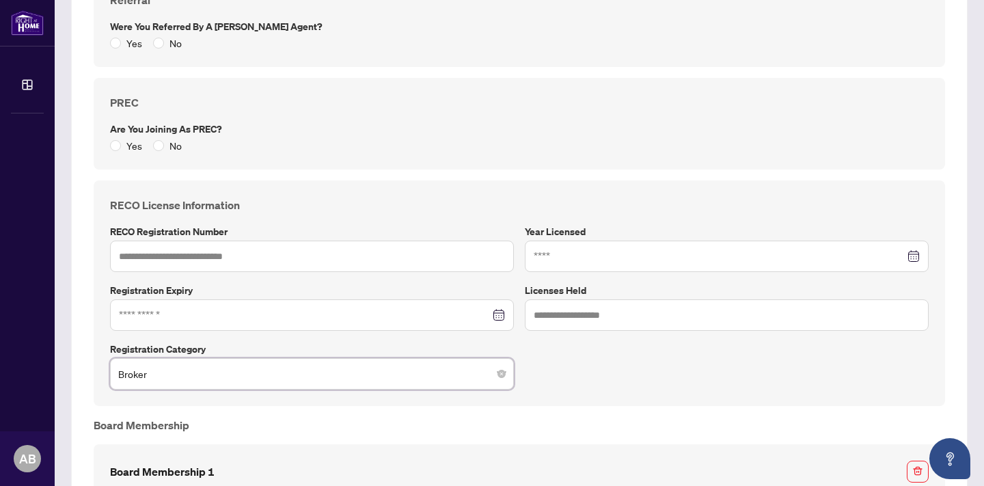
click at [500, 317] on div at bounding box center [312, 315] width 386 height 15
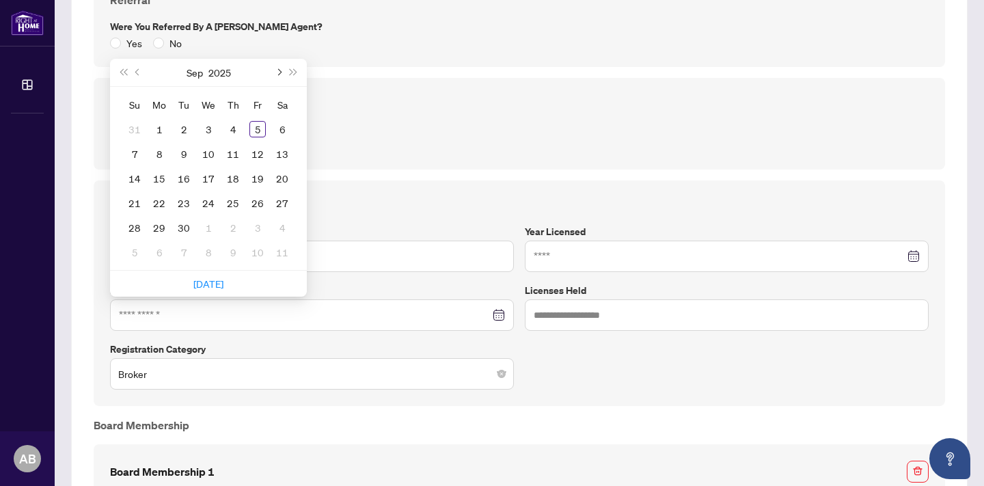
click at [276, 74] on button "Next month (PageDown)" at bounding box center [278, 72] width 15 height 27
click at [276, 68] on button "Next month (PageDown)" at bounding box center [278, 72] width 15 height 27
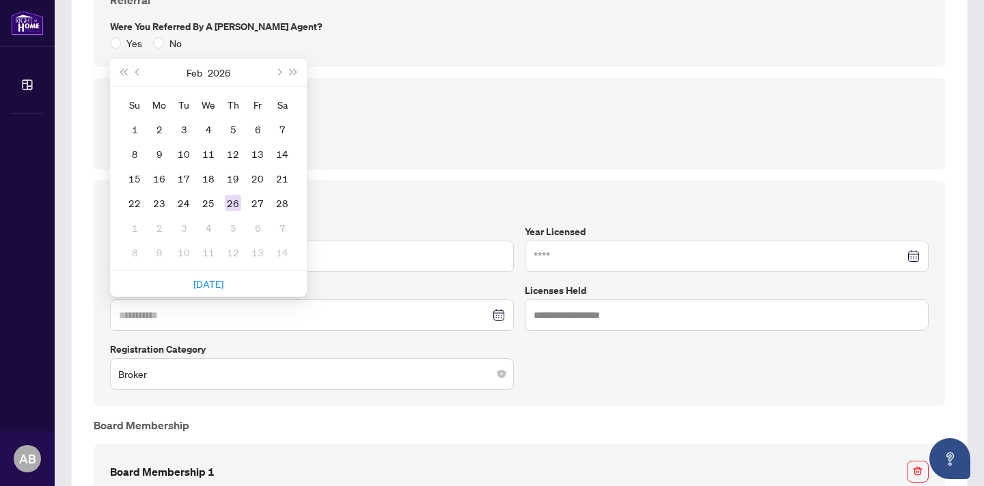
type input "**********"
click at [233, 202] on div "26" at bounding box center [233, 203] width 16 height 16
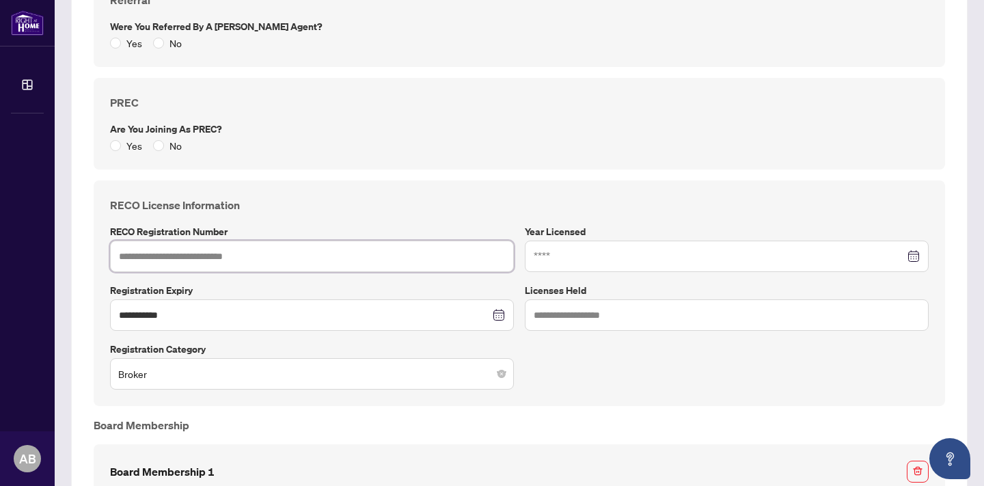
click at [180, 258] on input "text" at bounding box center [312, 256] width 404 height 31
click at [632, 256] on input at bounding box center [719, 256] width 371 height 15
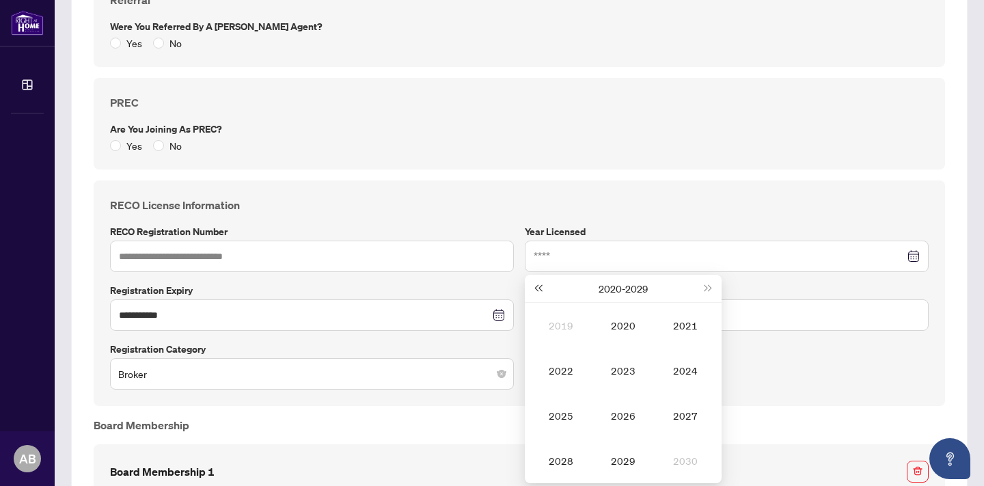
click at [539, 285] on button "Last year (Control + left)" at bounding box center [538, 288] width 15 height 27
type input "****"
click at [623, 410] on div "2016" at bounding box center [623, 415] width 41 height 16
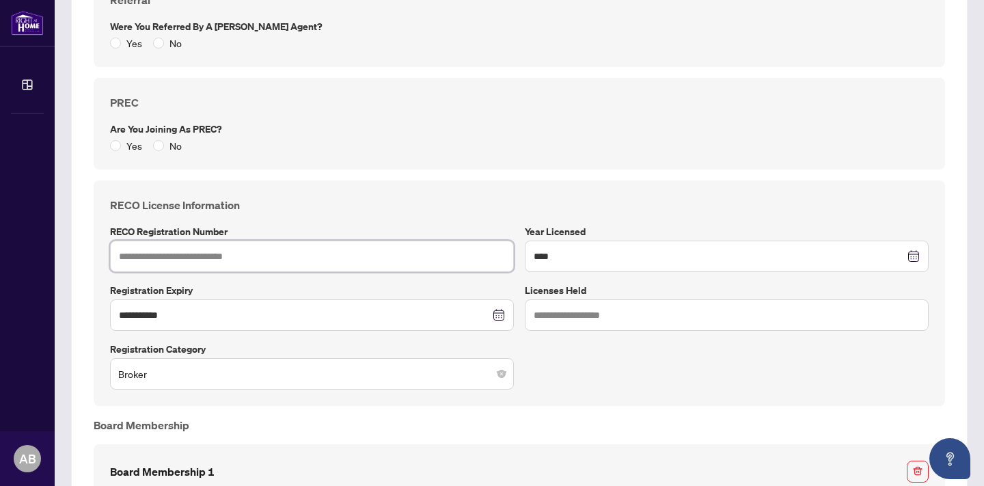
click at [218, 258] on input "text" at bounding box center [312, 256] width 404 height 31
click at [497, 316] on icon "close-circle" at bounding box center [501, 315] width 10 height 10
click at [500, 314] on div at bounding box center [312, 315] width 386 height 15
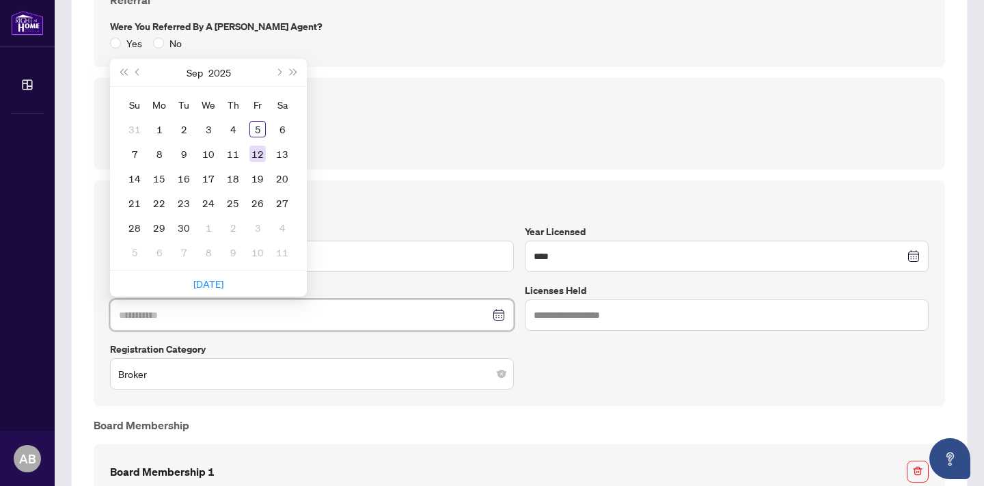
type input "**********"
click at [282, 75] on button "Next month (PageDown)" at bounding box center [278, 72] width 15 height 27
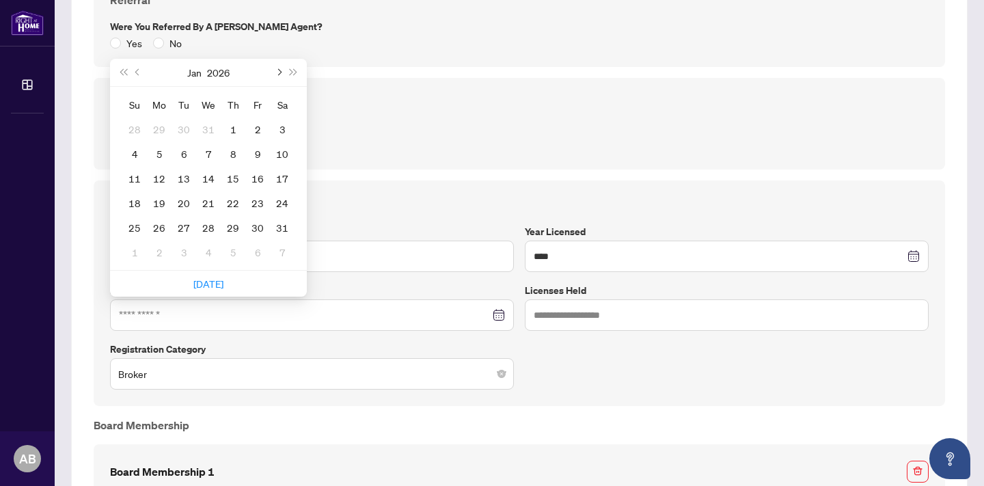
click at [282, 75] on button "Next month (PageDown)" at bounding box center [278, 72] width 15 height 27
type input "**********"
click at [161, 131] on div "2" at bounding box center [159, 129] width 16 height 16
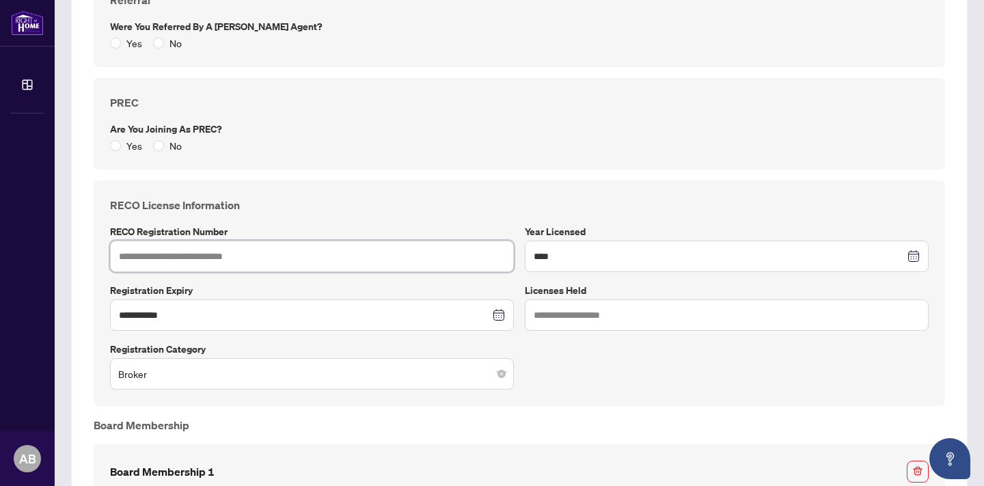
click at [168, 260] on input "text" at bounding box center [312, 256] width 404 height 31
type input "*******"
click at [364, 202] on h4 "RECO License Information" at bounding box center [519, 205] width 819 height 16
click at [322, 49] on div "Yes No" at bounding box center [519, 43] width 819 height 15
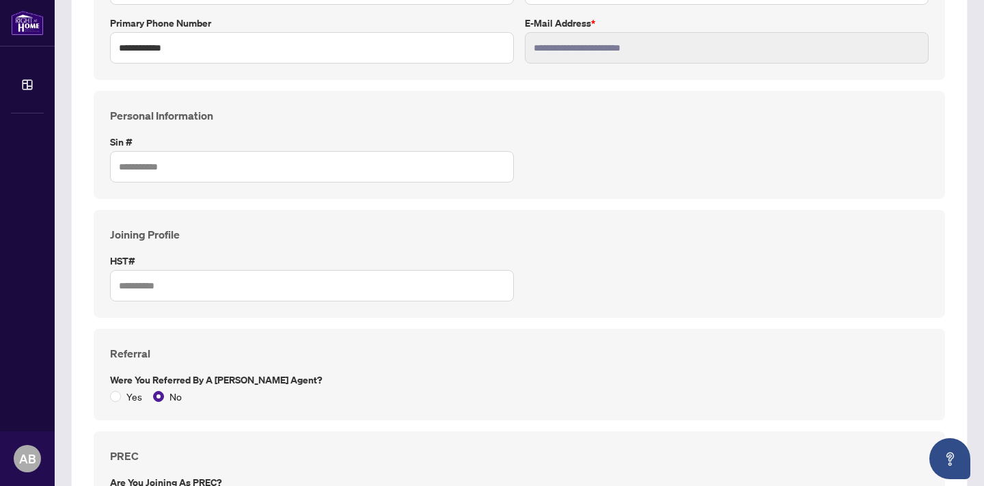
scroll to position [273, 0]
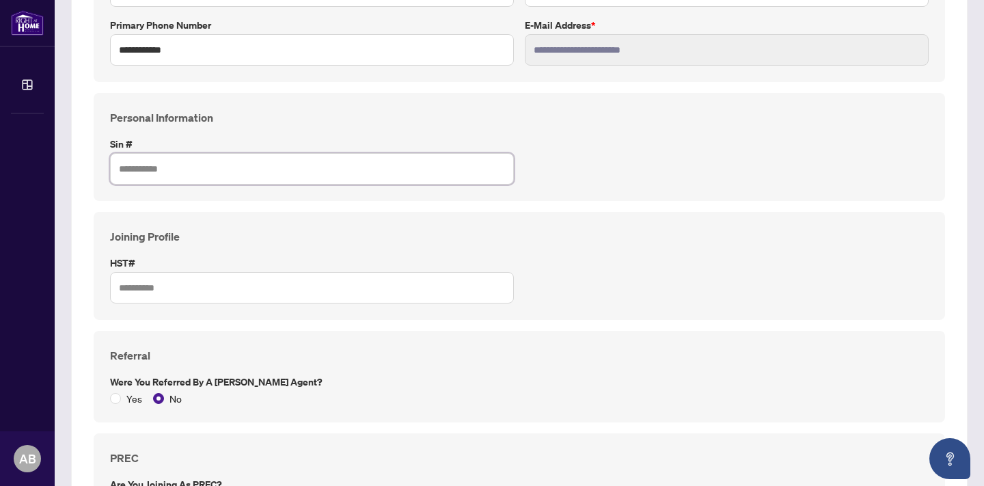
click at [159, 173] on input "text" at bounding box center [312, 168] width 404 height 31
type input "*********"
click at [180, 286] on input "text" at bounding box center [312, 287] width 404 height 31
type input "**********"
click at [643, 240] on h4 "Joining Profile" at bounding box center [519, 236] width 819 height 16
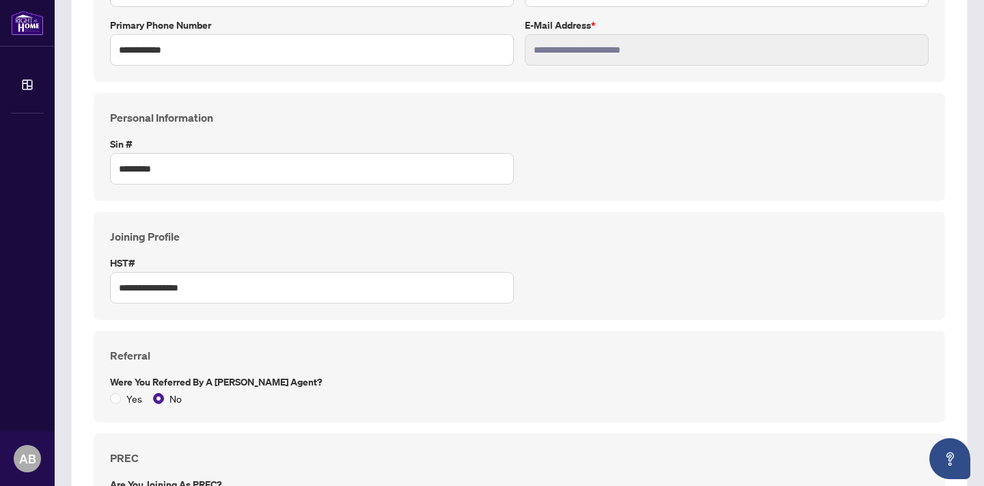
click at [783, 170] on div "Personal Information Sin # *********" at bounding box center [520, 146] width 830 height 75
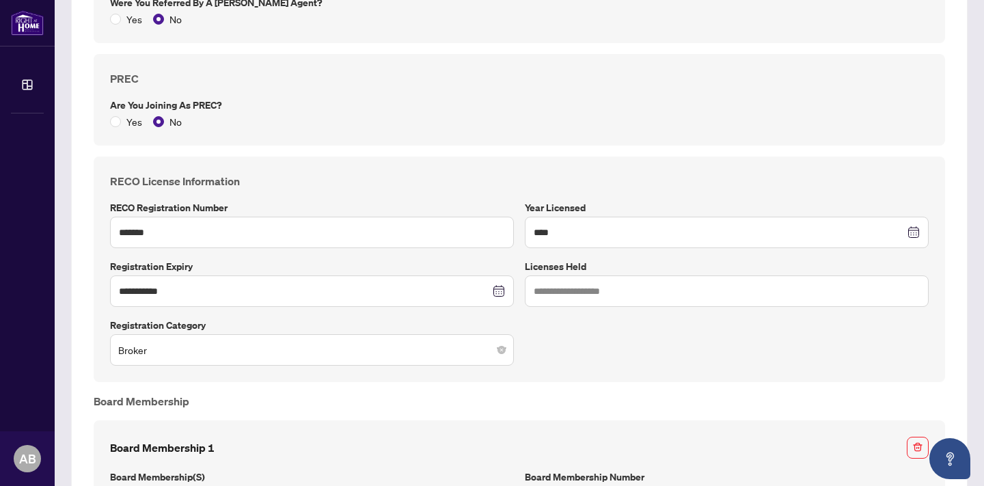
scroll to position [594, 0]
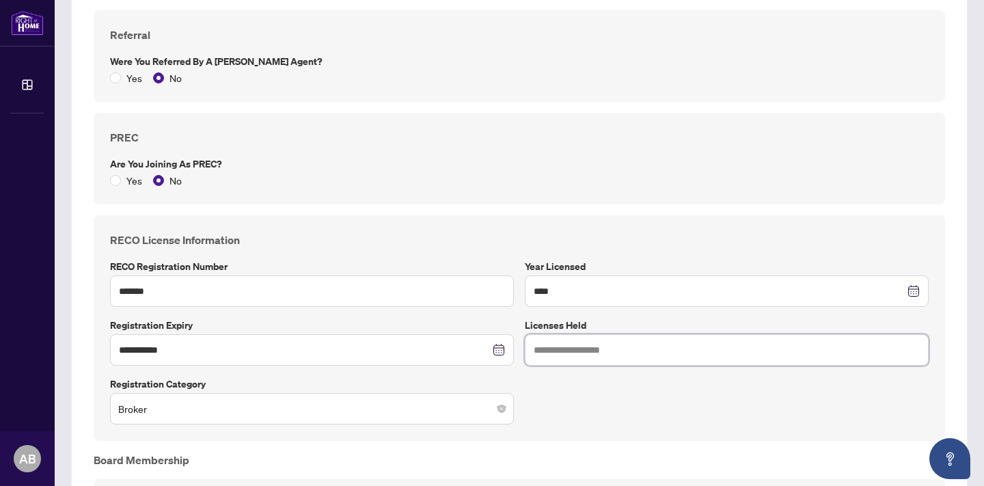
click at [736, 345] on input "text" at bounding box center [727, 349] width 404 height 31
click at [821, 189] on div "PREC Are you joining as PREC? Yes No" at bounding box center [520, 159] width 852 height 92
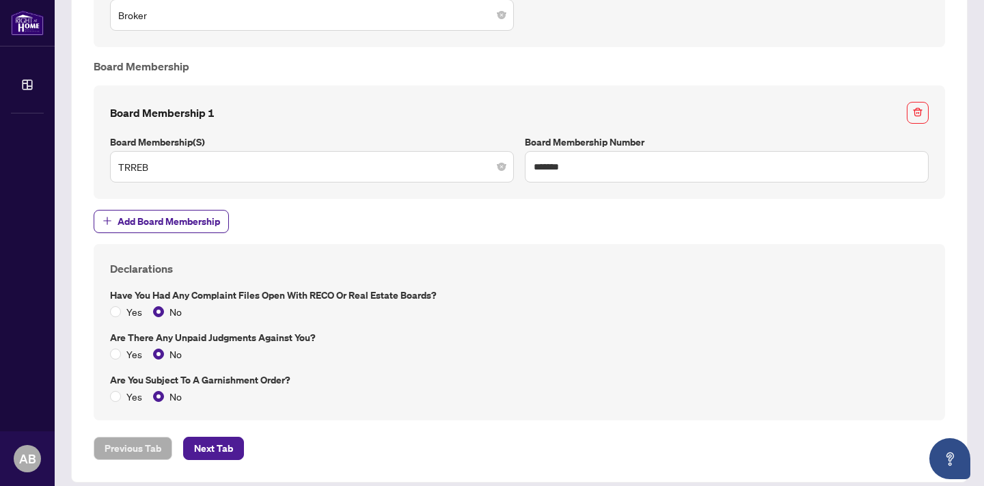
scroll to position [1000, 0]
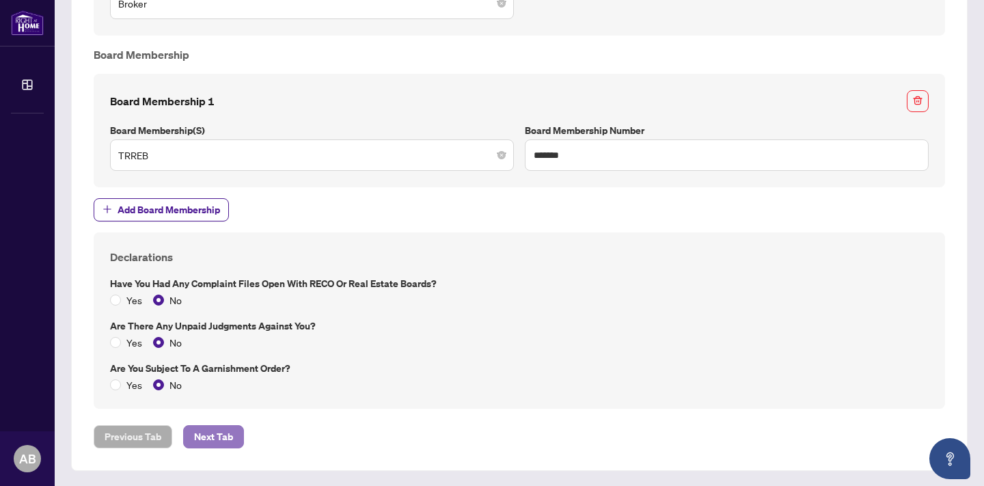
click at [212, 435] on span "Next Tab" at bounding box center [213, 437] width 39 height 22
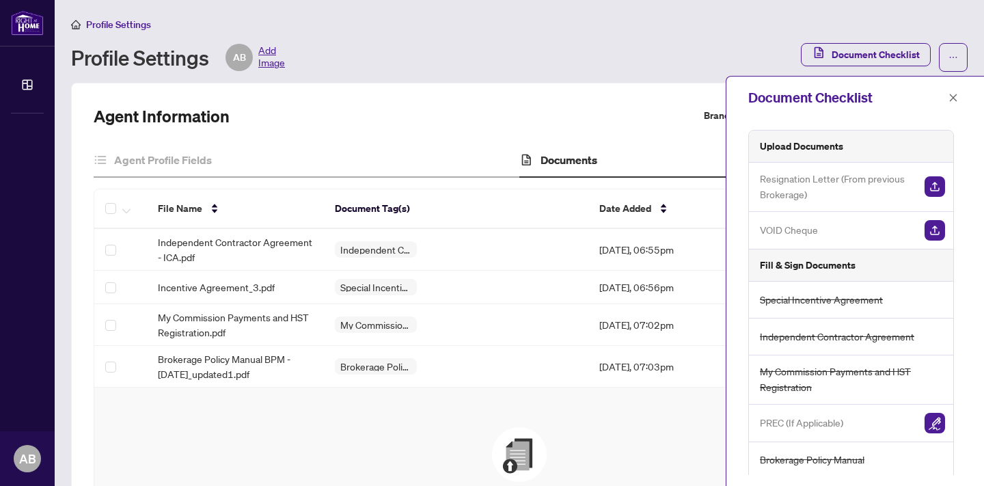
click at [797, 228] on span "VOID Cheque" at bounding box center [789, 230] width 58 height 16
click at [933, 228] on img "button" at bounding box center [935, 230] width 21 height 21
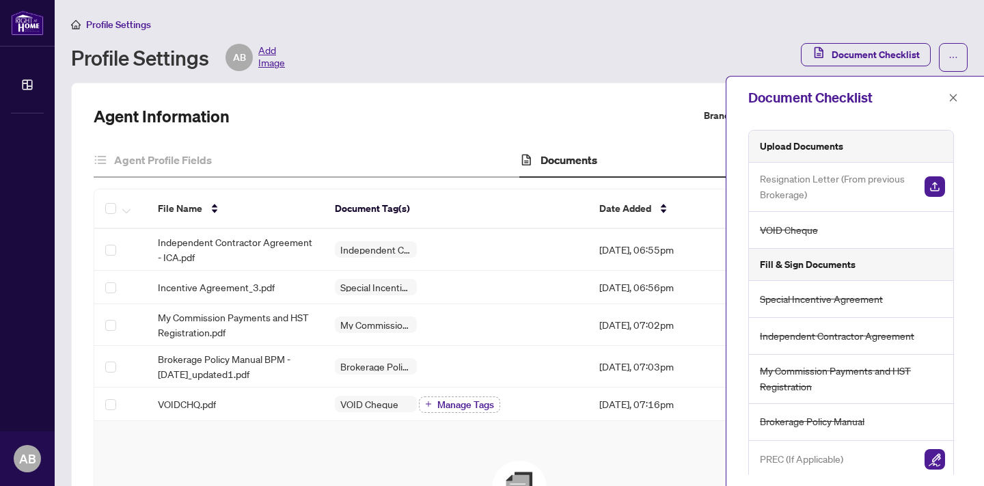
click at [807, 265] on h5 "Fill & Sign Documents" at bounding box center [808, 264] width 96 height 15
click at [889, 267] on div "Fill & Sign Documents" at bounding box center [851, 265] width 204 height 32
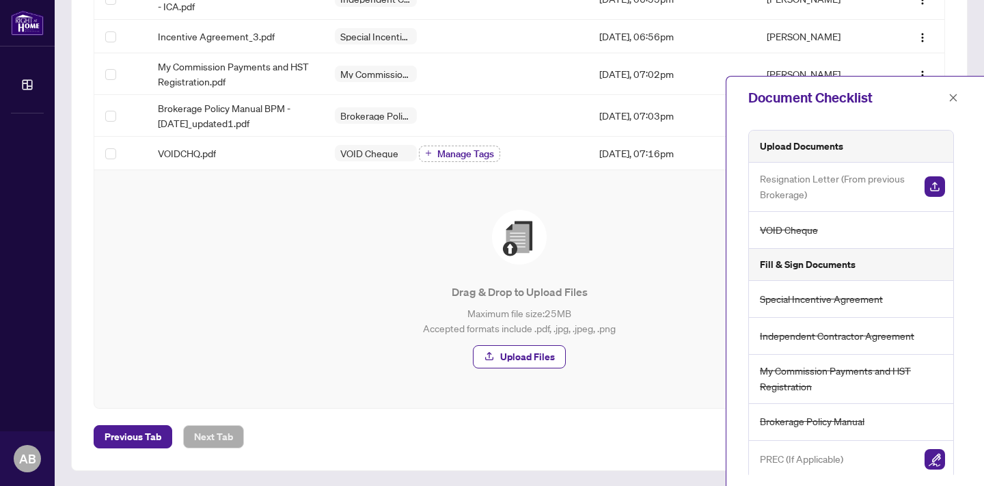
scroll to position [252, 0]
click at [324, 435] on div "Previous Tab Next Tab" at bounding box center [520, 436] width 852 height 23
click at [344, 444] on div "Previous Tab Next Tab" at bounding box center [520, 436] width 852 height 23
click at [147, 435] on span "Previous Tab" at bounding box center [133, 436] width 57 height 22
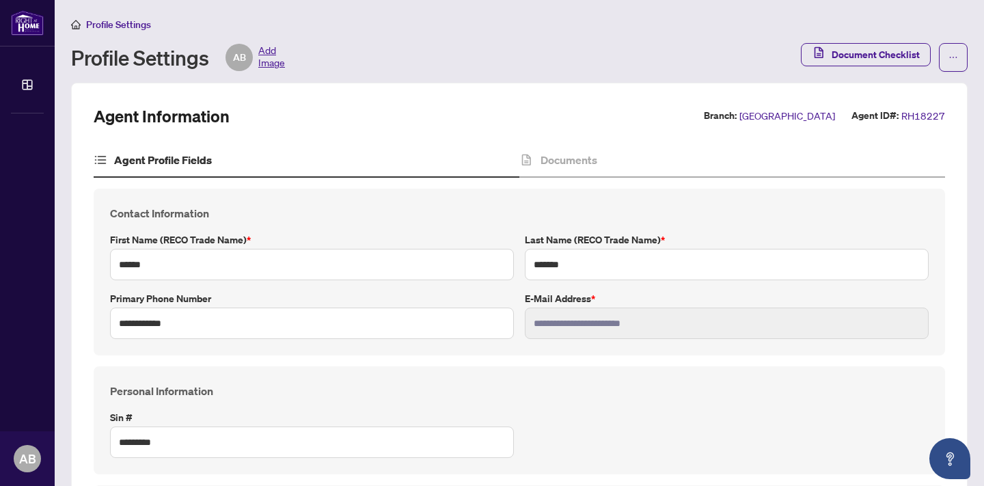
click at [826, 410] on div "Personal Information Sin # *********" at bounding box center [520, 420] width 830 height 75
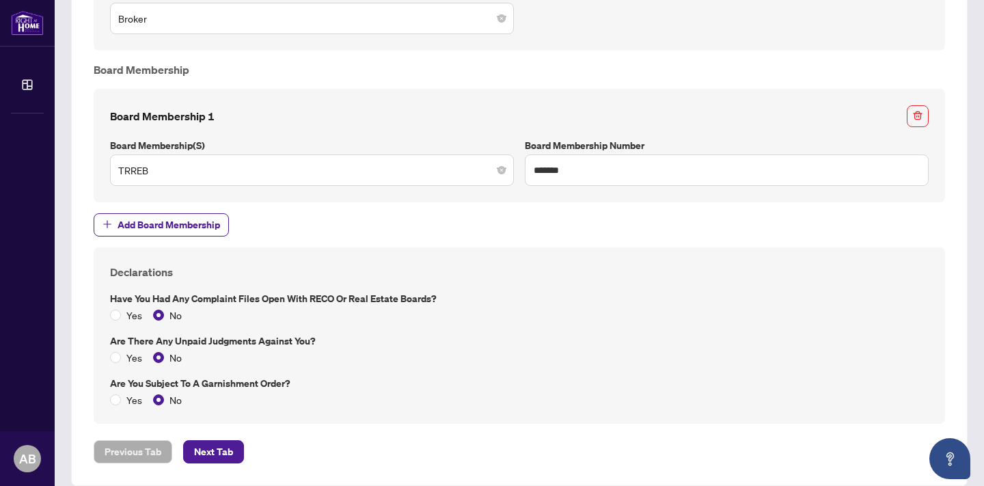
scroll to position [1000, 0]
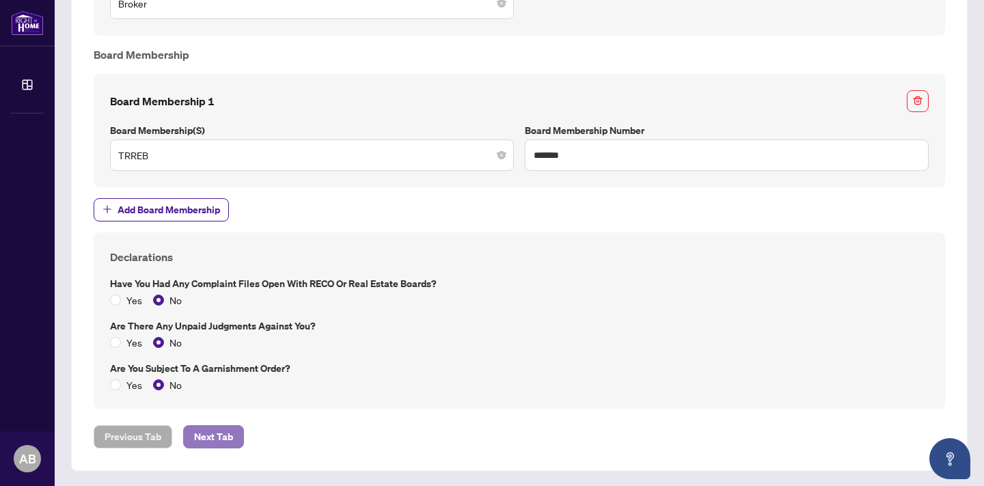
click at [219, 434] on span "Next Tab" at bounding box center [213, 437] width 39 height 22
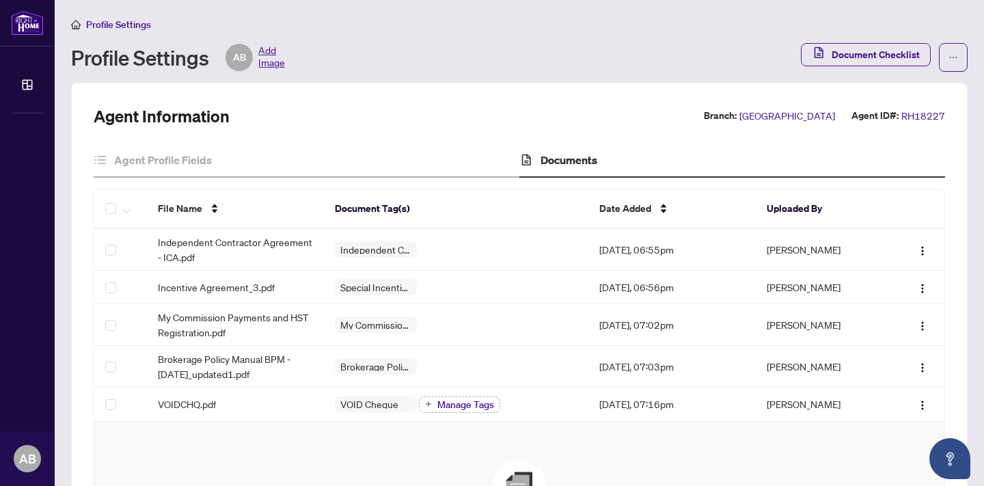
click at [903, 153] on div "Documents" at bounding box center [733, 161] width 426 height 34
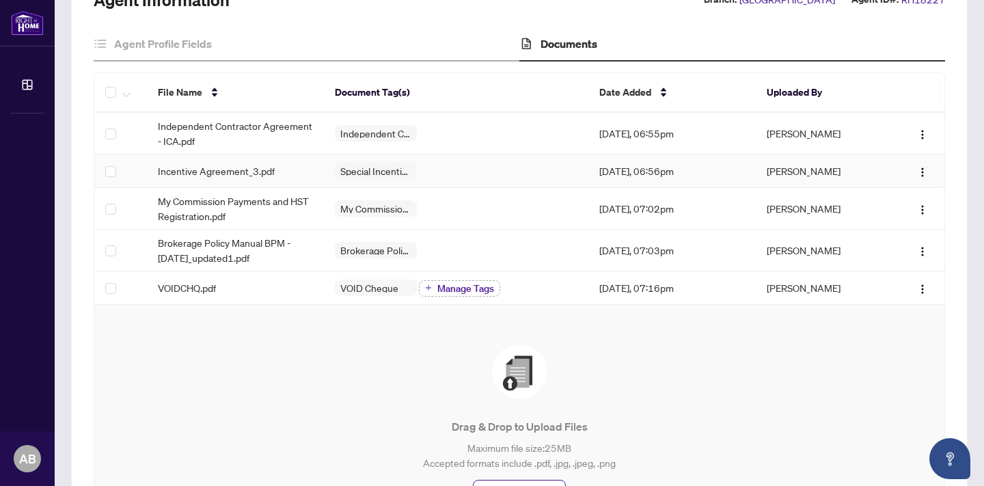
scroll to position [115, 0]
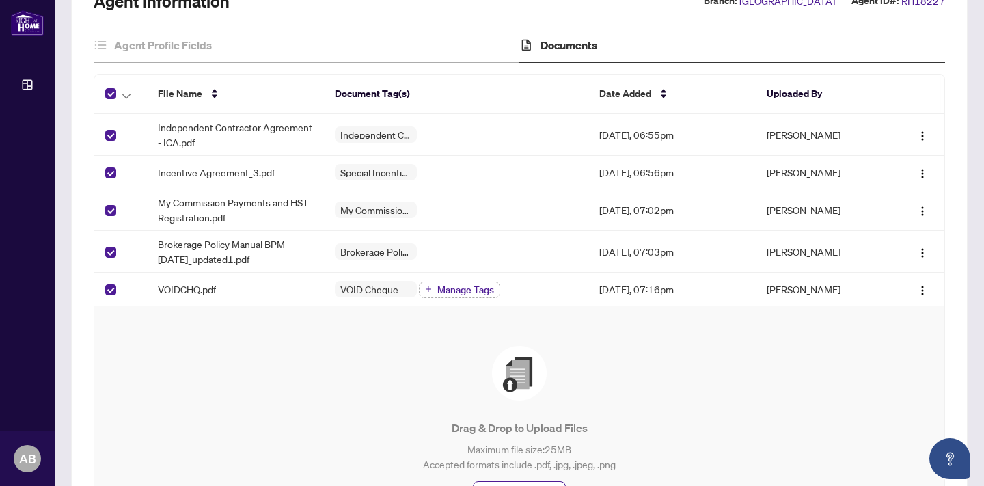
click at [255, 354] on div "Drag & Drop to Upload Files Maximum file size: 25 MB Accepted formats include .…" at bounding box center [520, 425] width 796 height 159
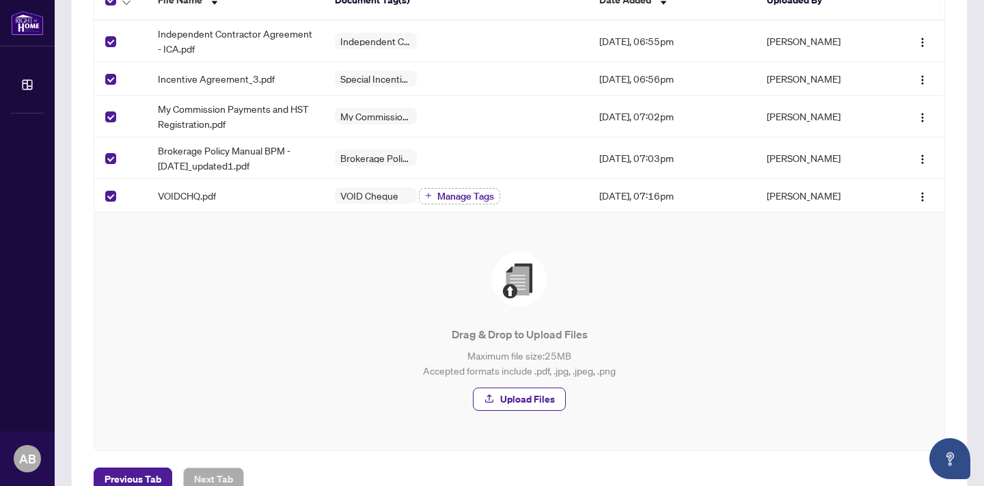
scroll to position [252, 0]
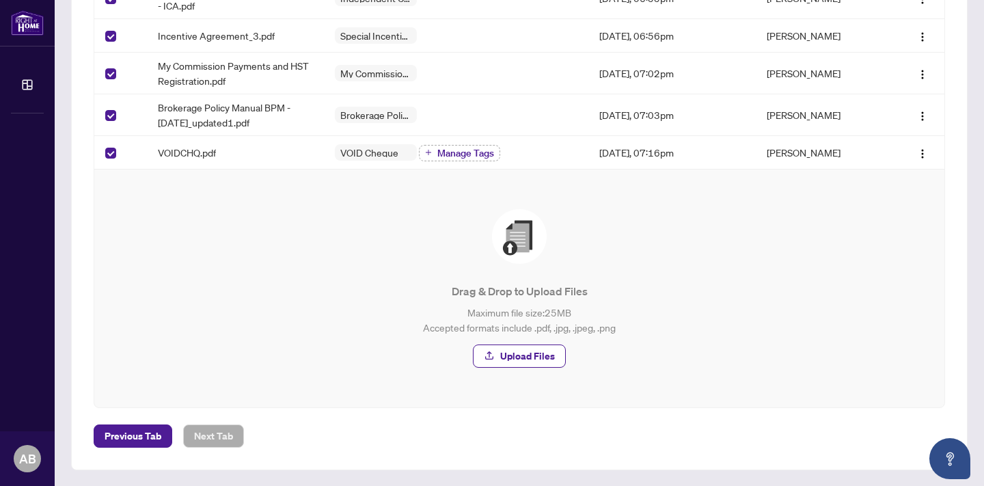
click at [335, 431] on div "Previous Tab Next Tab" at bounding box center [520, 436] width 852 height 23
click at [519, 351] on span "Upload Files" at bounding box center [527, 356] width 55 height 22
click at [407, 441] on div "Previous Tab Next Tab" at bounding box center [520, 436] width 852 height 23
click at [339, 455] on div "Agent Information Branch: [GEOGRAPHIC_DATA] Agent ID#: RH18227 Agent Profile Fi…" at bounding box center [519, 150] width 897 height 639
click at [83, 80] on div "Agent Information Branch: [GEOGRAPHIC_DATA] Agent ID#: RH18227 Agent Profile Fi…" at bounding box center [519, 150] width 897 height 639
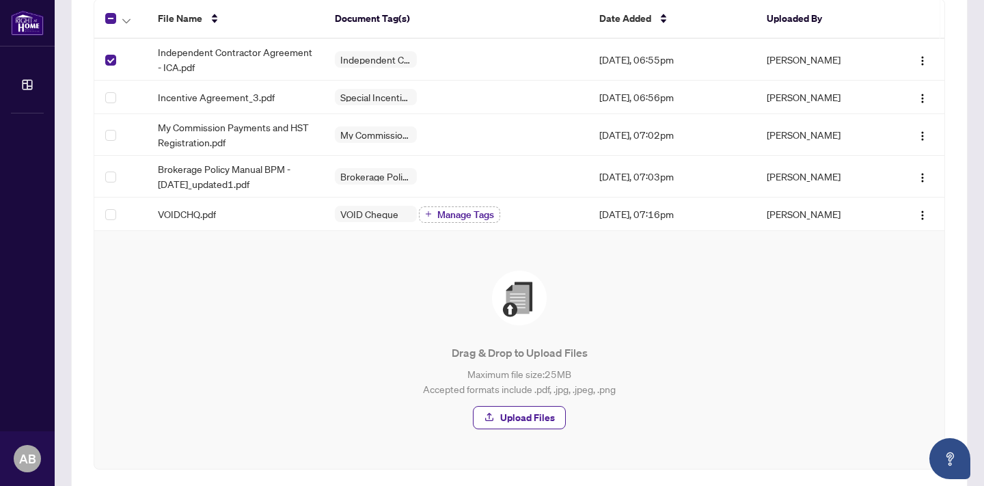
scroll to position [170, 0]
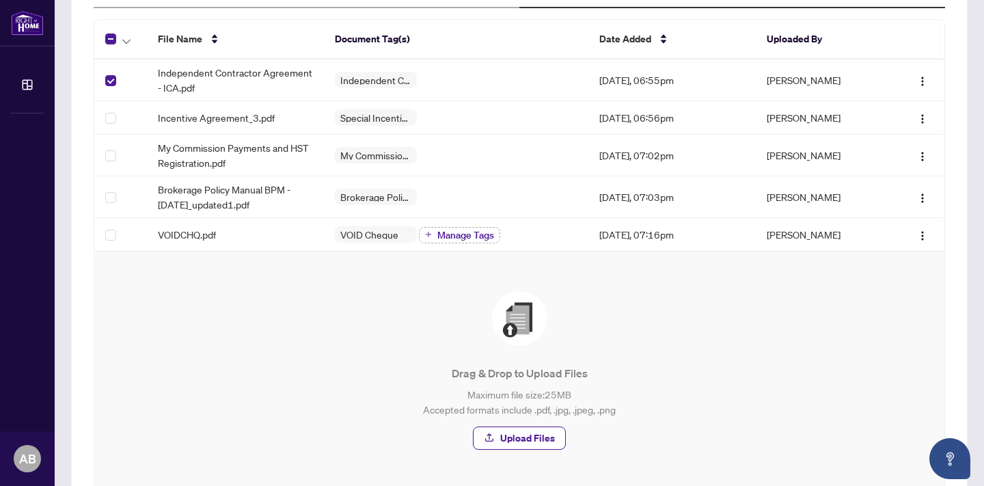
click at [117, 77] on td at bounding box center [120, 80] width 53 height 42
click at [857, 356] on div "Drag & Drop to Upload Files Maximum file size: 25 MB Accepted formats include .…" at bounding box center [520, 370] width 796 height 159
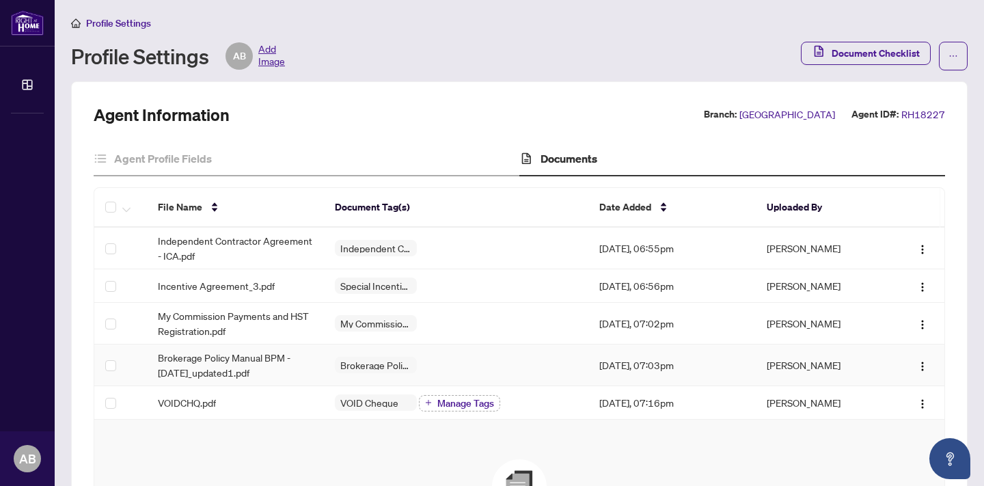
scroll to position [0, 0]
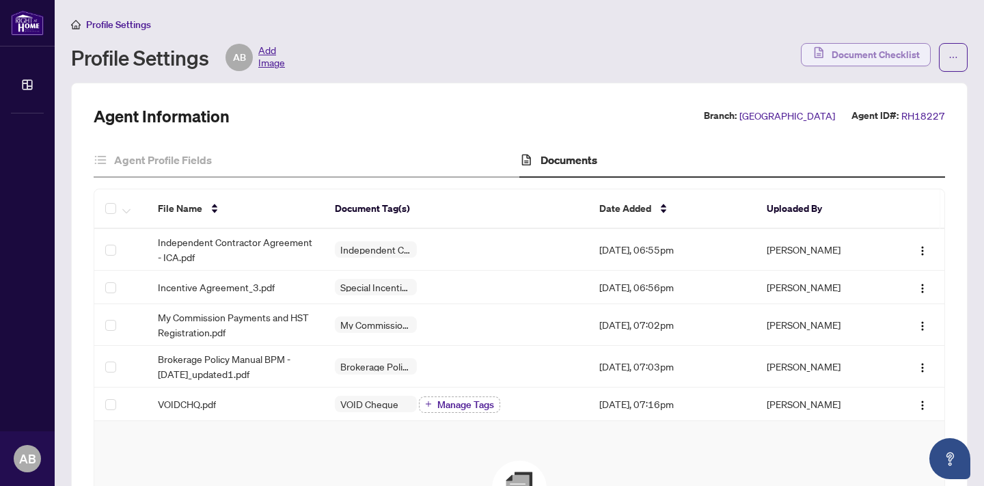
click at [884, 55] on span "Document Checklist" at bounding box center [876, 55] width 88 height 22
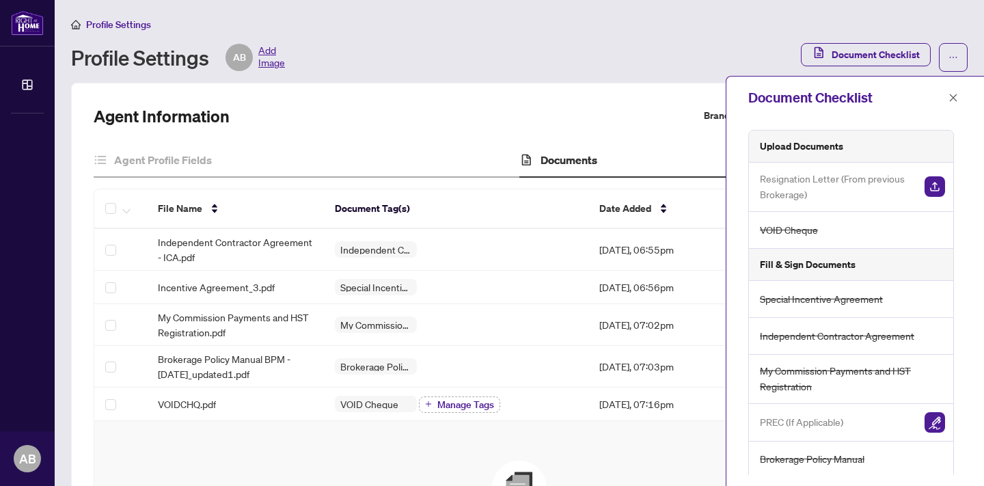
click at [824, 189] on span "Resignation Letter (From previous Brokerage)" at bounding box center [837, 187] width 154 height 32
click at [843, 267] on h5 "Fill & Sign Documents" at bounding box center [808, 264] width 96 height 15
click at [737, 122] on div "Upload Documents Resignation Letter (From previous Brokerage) VOID Cheque Fill …" at bounding box center [856, 302] width 258 height 367
click at [688, 139] on div "Agent Information Branch: [GEOGRAPHIC_DATA] Agent ID#: RH18227 Agent Profile Fi…" at bounding box center [520, 402] width 852 height 594
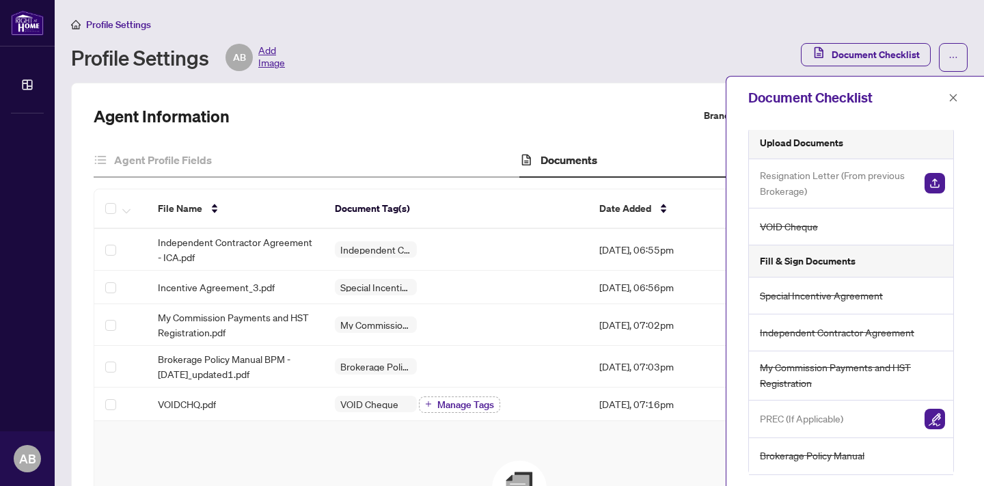
click at [976, 282] on div "Upload Documents Resignation Letter (From previous Brokerage) VOID Cheque Fill …" at bounding box center [856, 302] width 258 height 367
click at [645, 122] on div "Agent Information Branch: [GEOGRAPHIC_DATA] Agent ID#: RH18227" at bounding box center [520, 116] width 852 height 22
click at [952, 98] on icon "close" at bounding box center [954, 98] width 8 height 8
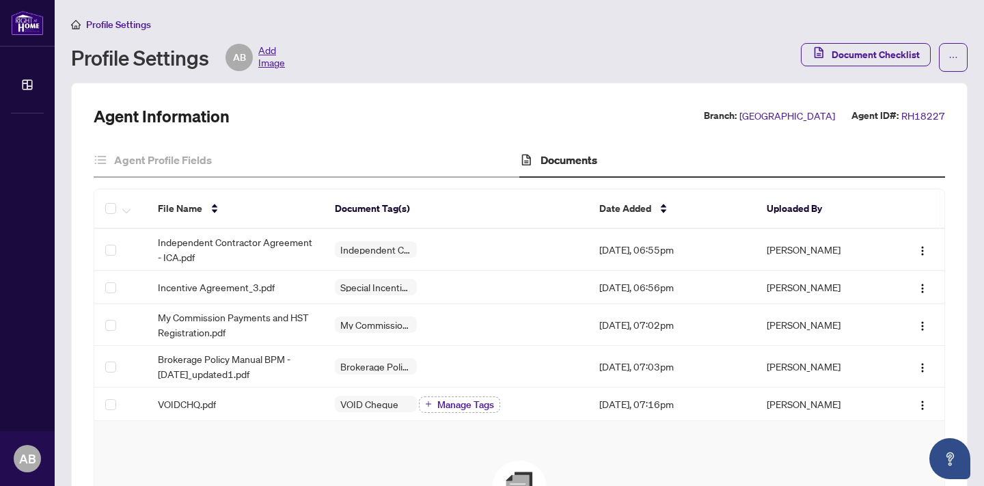
click at [539, 100] on div "Agent Information Branch: [GEOGRAPHIC_DATA] Agent ID#: RH18227 Agent Profile Fi…" at bounding box center [519, 402] width 897 height 639
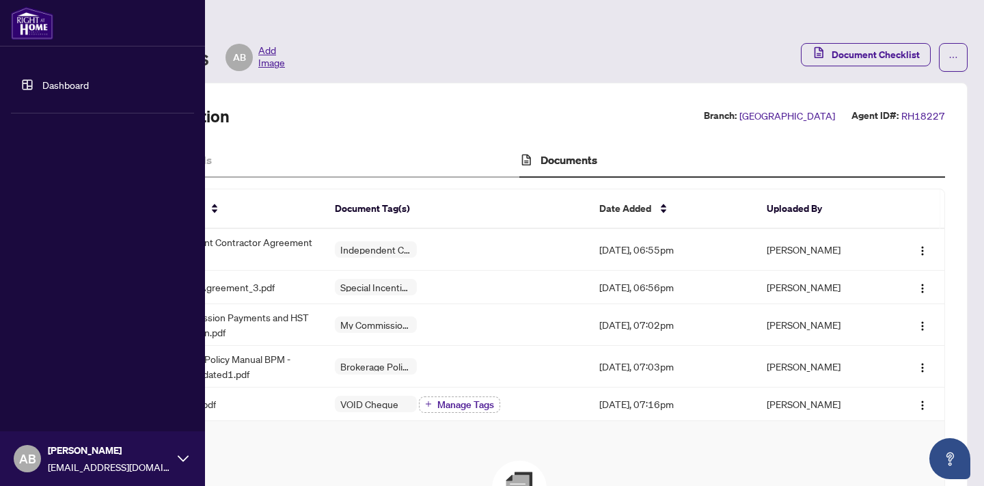
click at [60, 85] on link "Dashboard" at bounding box center [65, 85] width 46 height 12
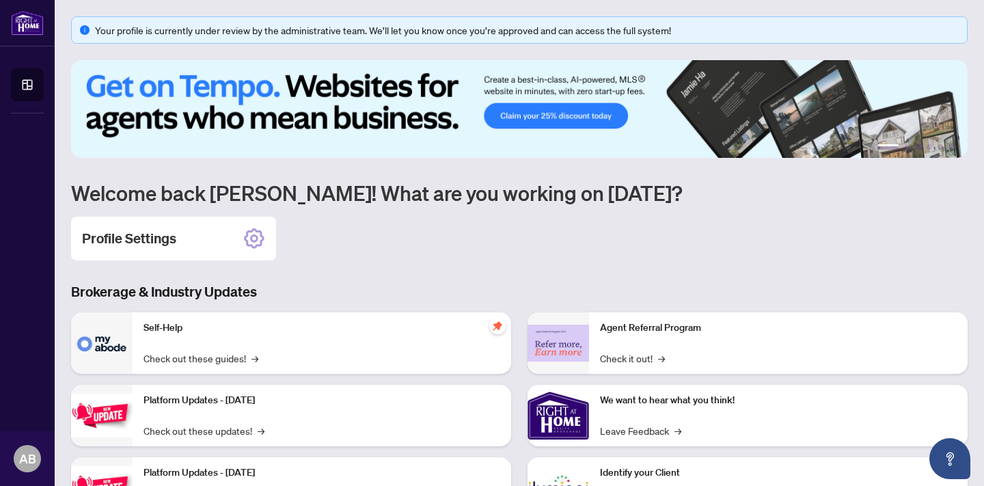
click at [530, 251] on div "Profile Settings" at bounding box center [519, 239] width 897 height 44
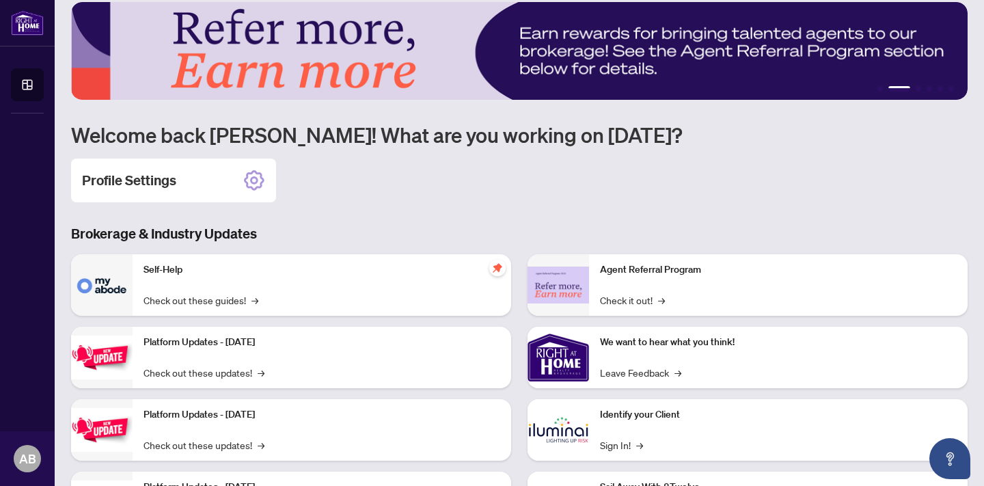
scroll to position [33, 0]
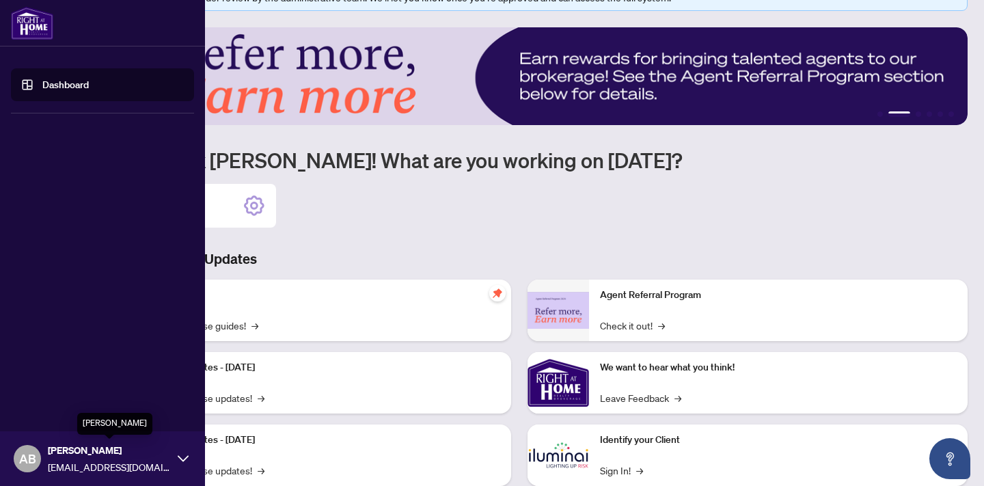
click at [103, 451] on span "[PERSON_NAME]" at bounding box center [109, 450] width 123 height 15
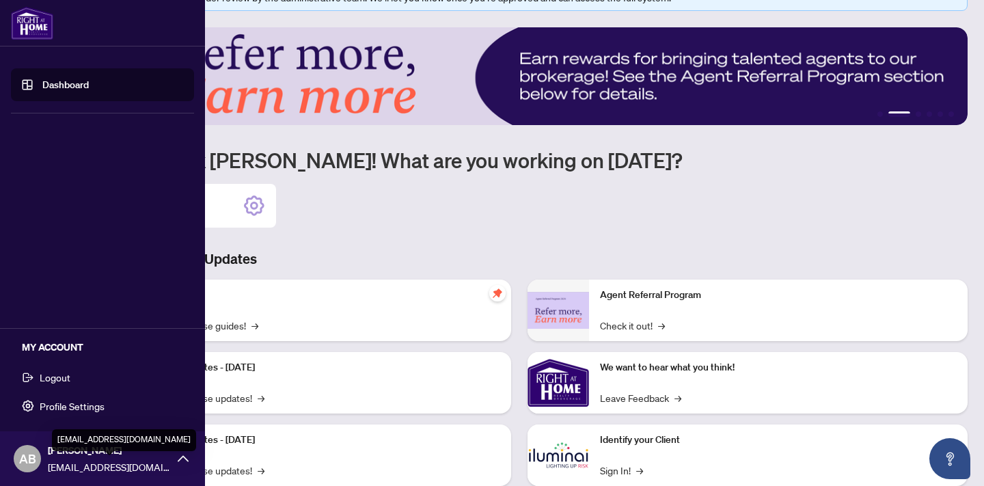
click at [96, 468] on span "[EMAIL_ADDRESS][DOMAIN_NAME]" at bounding box center [109, 466] width 123 height 15
click at [79, 404] on span "Profile Settings" at bounding box center [72, 406] width 65 height 22
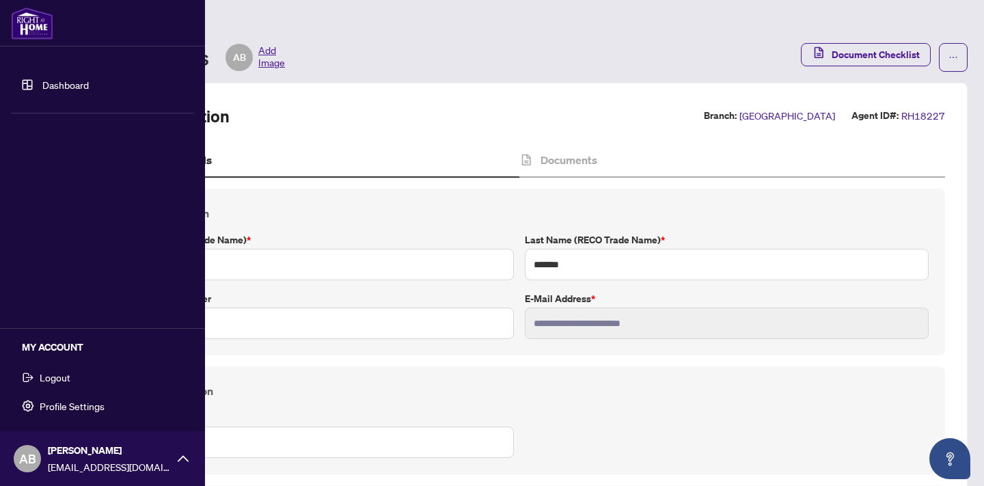
type input "****"
type input "**********"
click at [60, 86] on link "Dashboard" at bounding box center [65, 85] width 46 height 12
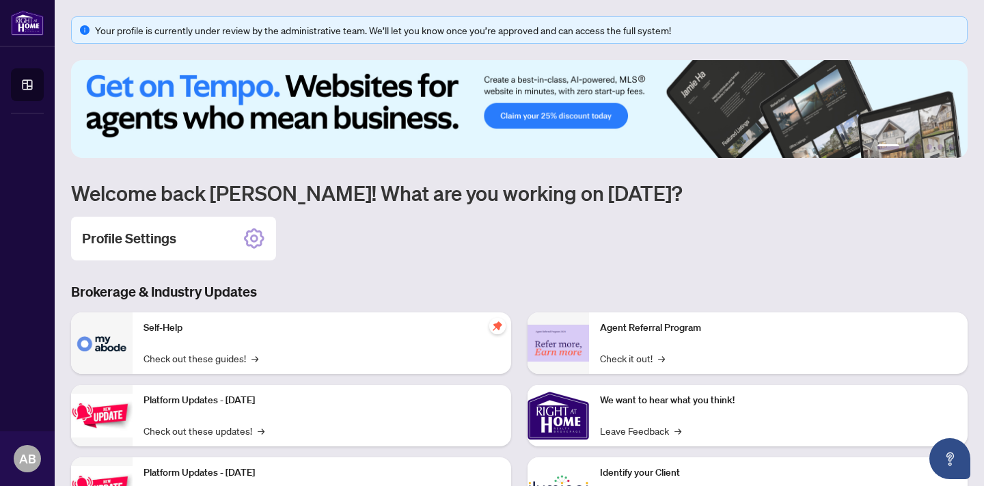
click at [731, 222] on div "Profile Settings" at bounding box center [519, 239] width 897 height 44
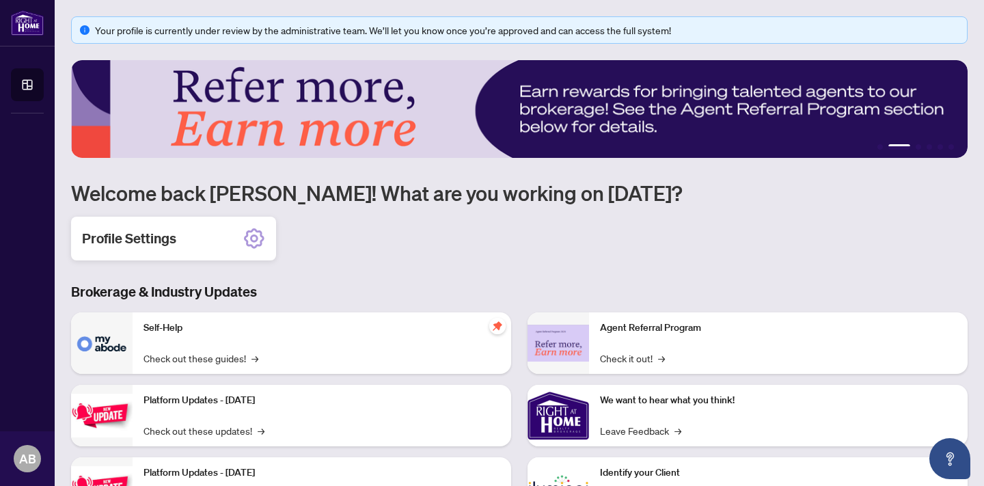
click at [256, 229] on icon at bounding box center [254, 239] width 22 height 22
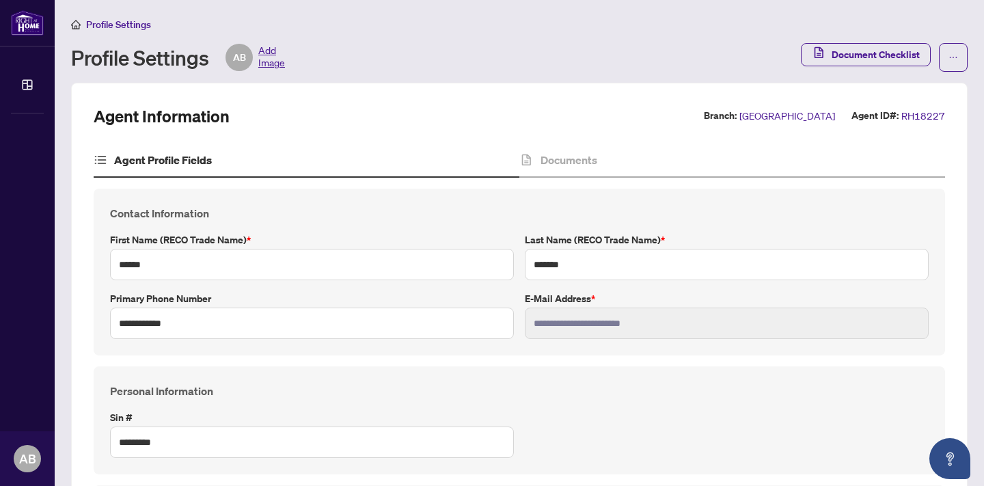
click at [118, 22] on span "Profile Settings" at bounding box center [118, 24] width 65 height 12
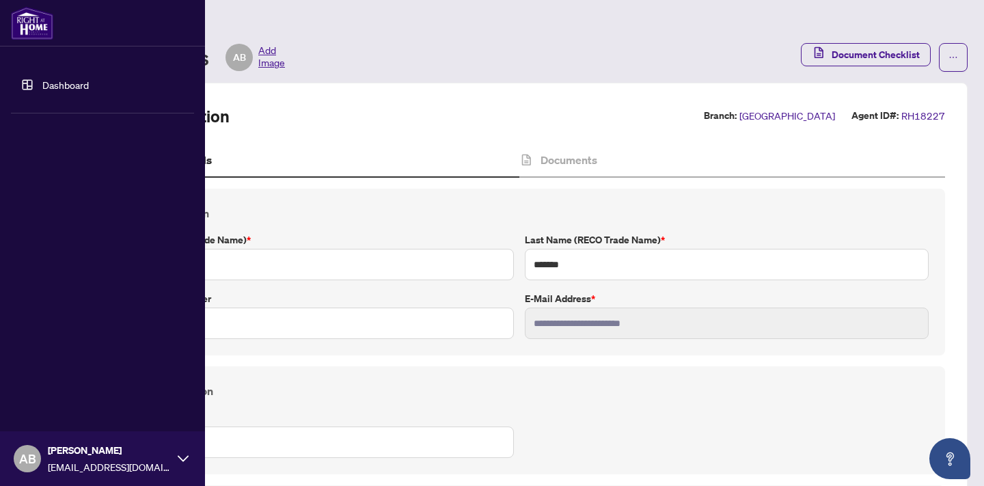
click at [25, 19] on img at bounding box center [32, 23] width 42 height 33
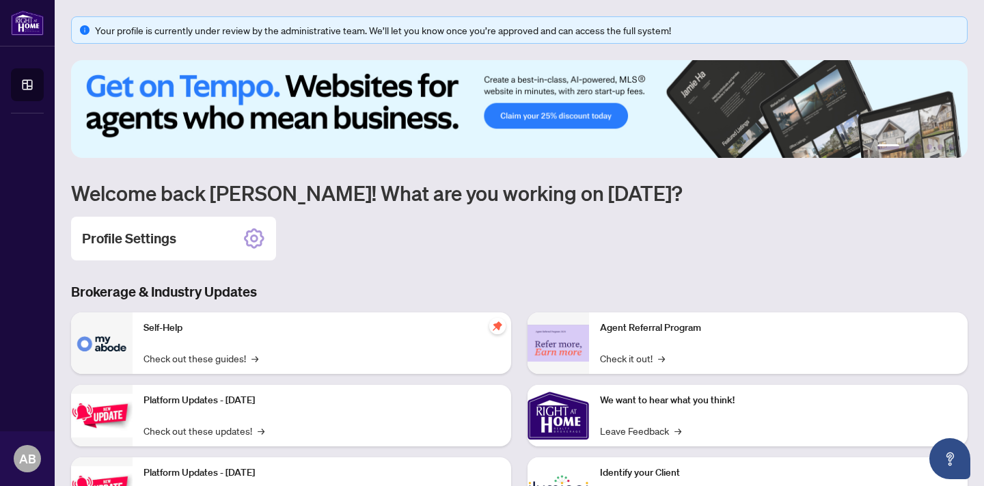
click at [413, 249] on div "Profile Settings" at bounding box center [519, 239] width 897 height 44
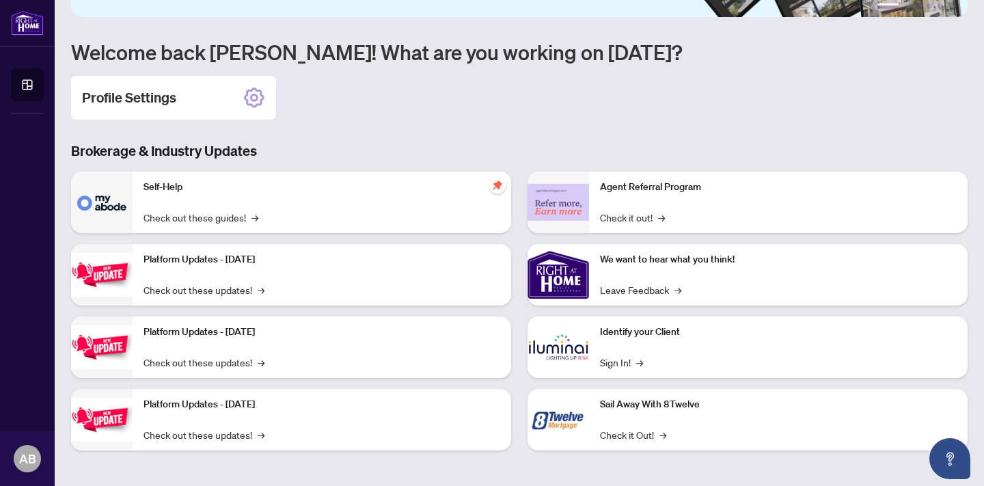
scroll to position [142, 0]
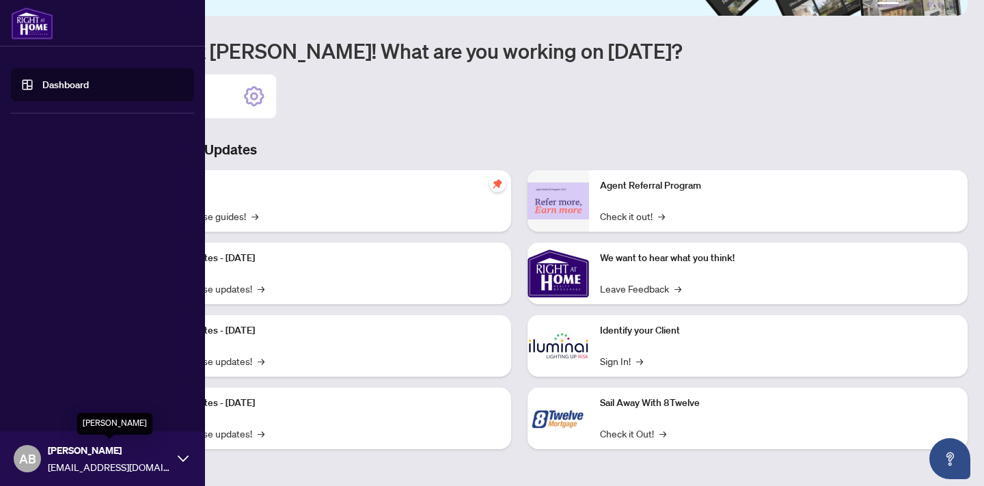
click at [167, 451] on span "[PERSON_NAME]" at bounding box center [109, 450] width 123 height 15
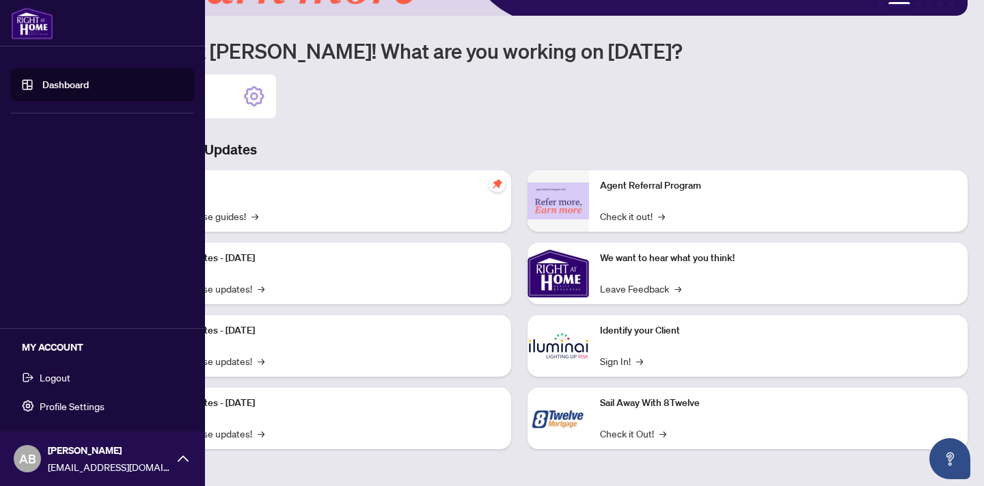
click at [49, 375] on span "Logout" at bounding box center [55, 377] width 31 height 22
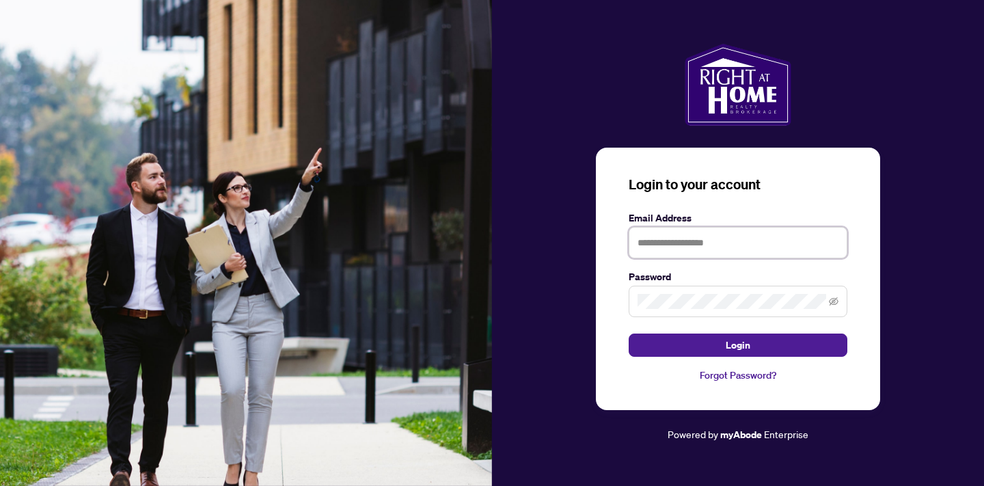
click at [702, 240] on input "text" at bounding box center [738, 242] width 219 height 31
type input "**********"
click at [717, 310] on span at bounding box center [738, 301] width 219 height 31
click at [833, 305] on icon "eye-invisible" at bounding box center [834, 301] width 10 height 8
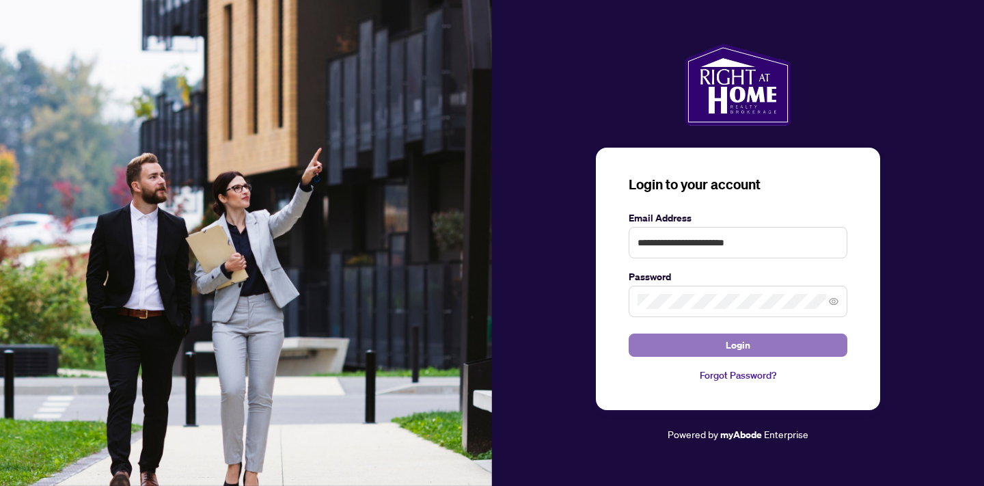
click at [736, 342] on span "Login" at bounding box center [738, 345] width 25 height 22
click at [735, 346] on span "Login" at bounding box center [738, 345] width 25 height 22
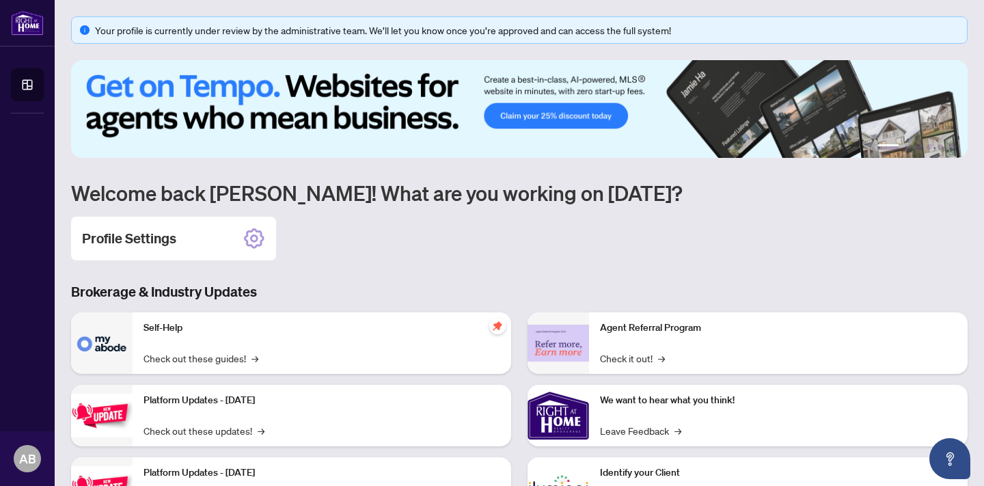
click at [709, 255] on div "Profile Settings" at bounding box center [519, 239] width 897 height 44
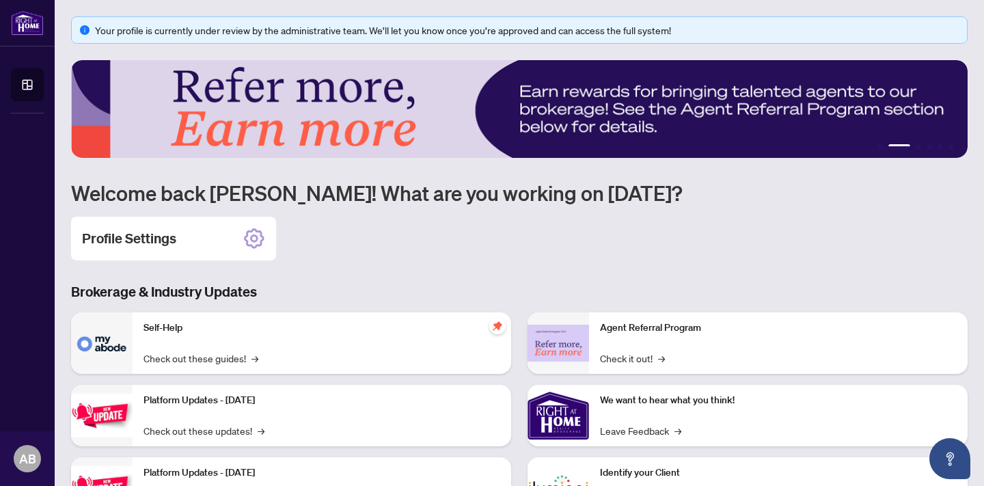
click at [703, 243] on div "Profile Settings" at bounding box center [519, 239] width 897 height 44
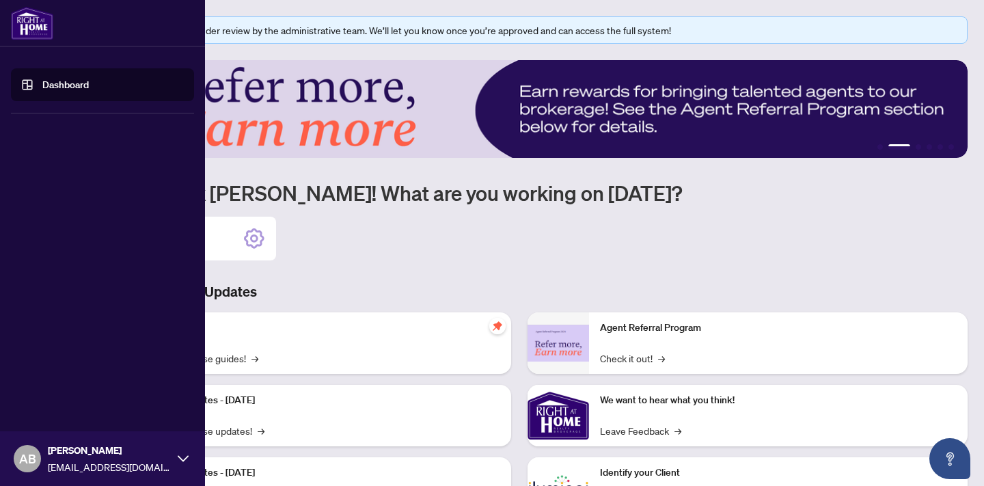
click at [67, 90] on link "Dashboard" at bounding box center [65, 85] width 46 height 12
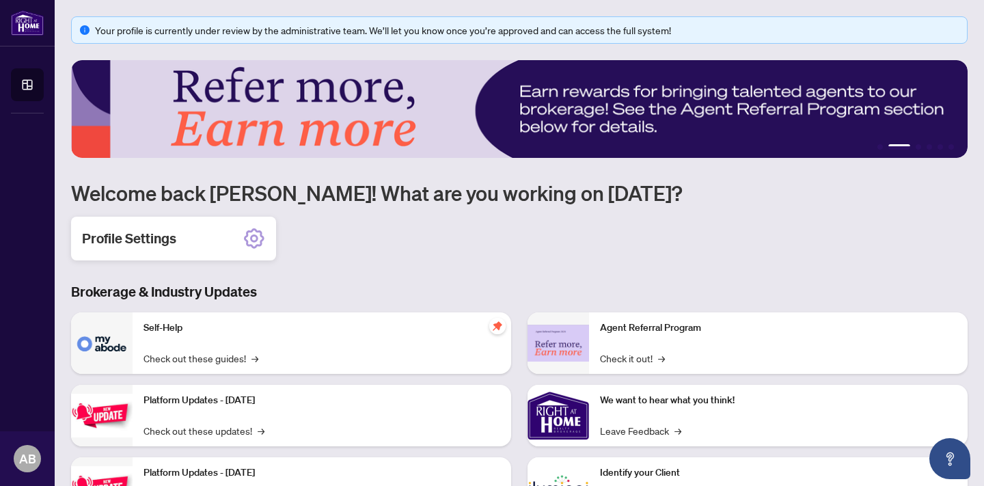
click at [186, 234] on div "Profile Settings" at bounding box center [173, 239] width 205 height 44
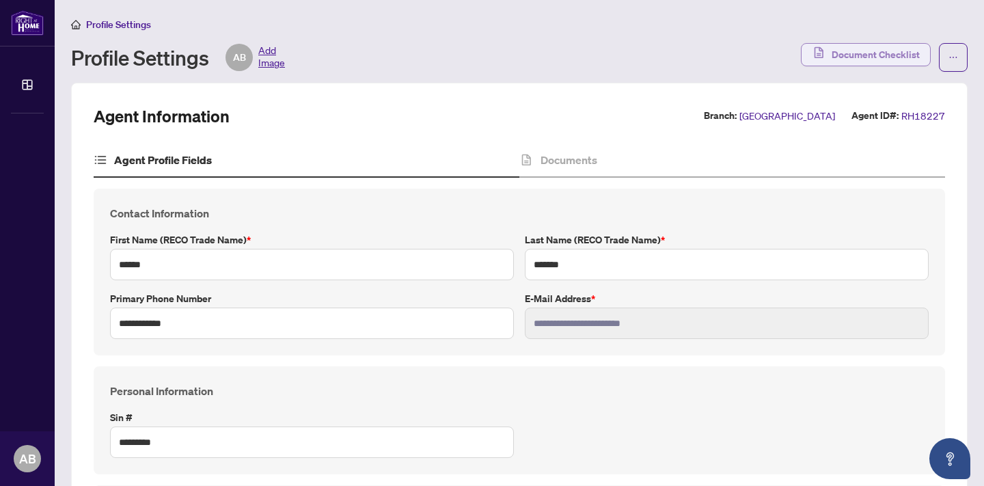
click at [867, 55] on span "Document Checklist" at bounding box center [876, 55] width 88 height 22
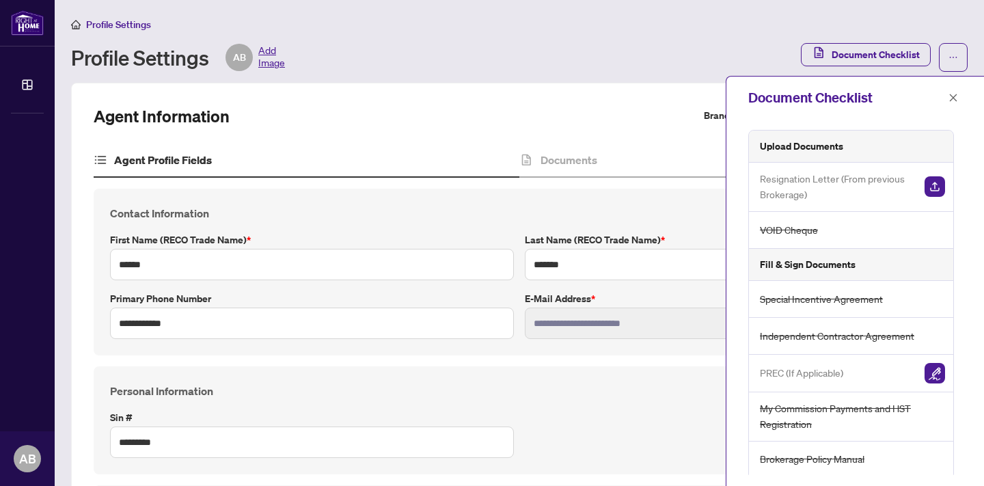
click at [563, 57] on div "Profile Settings AB Add Image" at bounding box center [432, 57] width 722 height 27
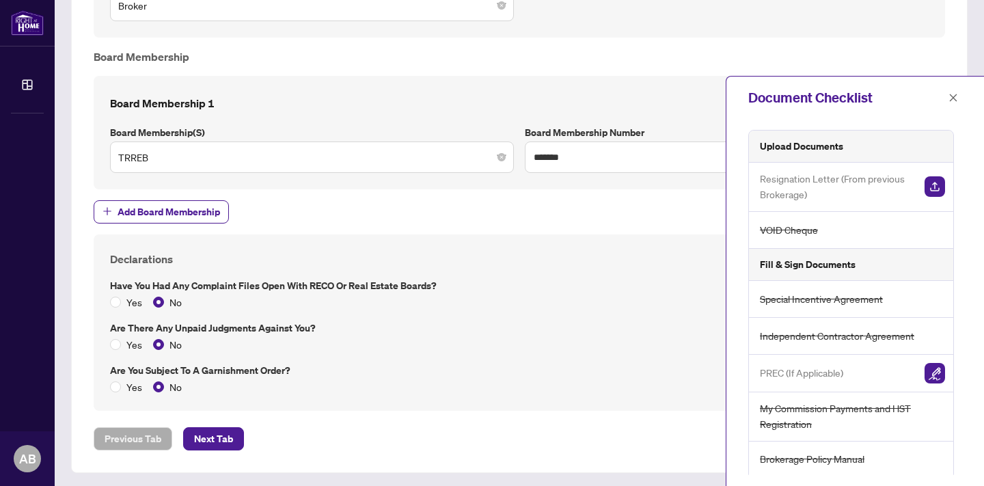
scroll to position [1000, 0]
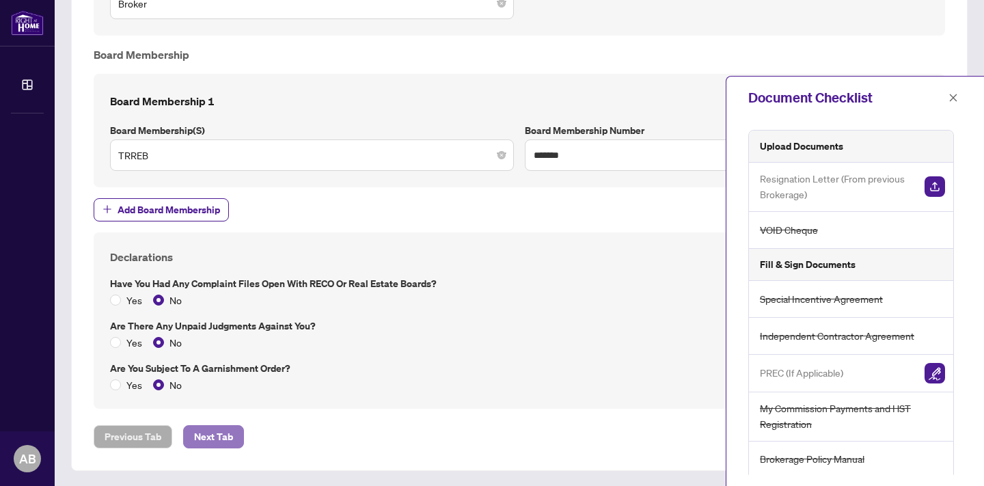
click at [214, 436] on span "Next Tab" at bounding box center [213, 437] width 39 height 22
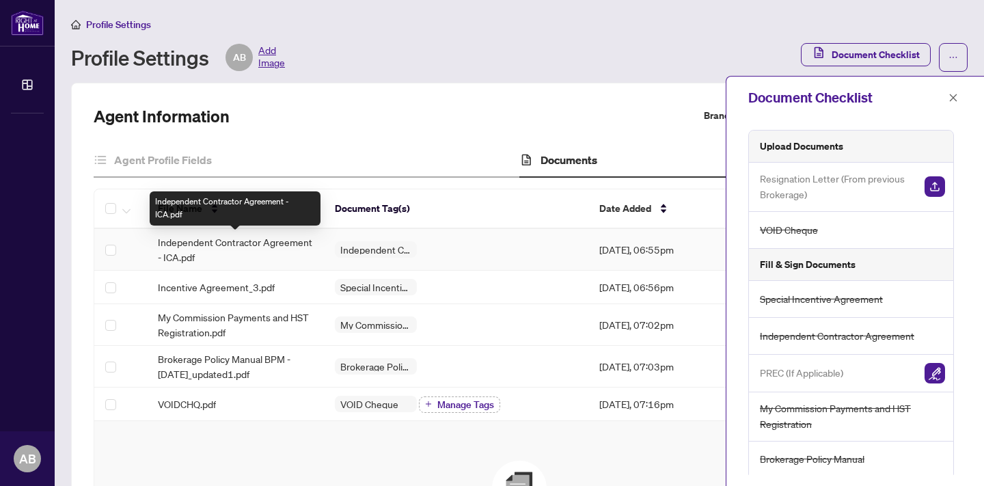
click at [206, 245] on span "Independent Contractor Agreement - ICA.pdf" at bounding box center [235, 249] width 155 height 30
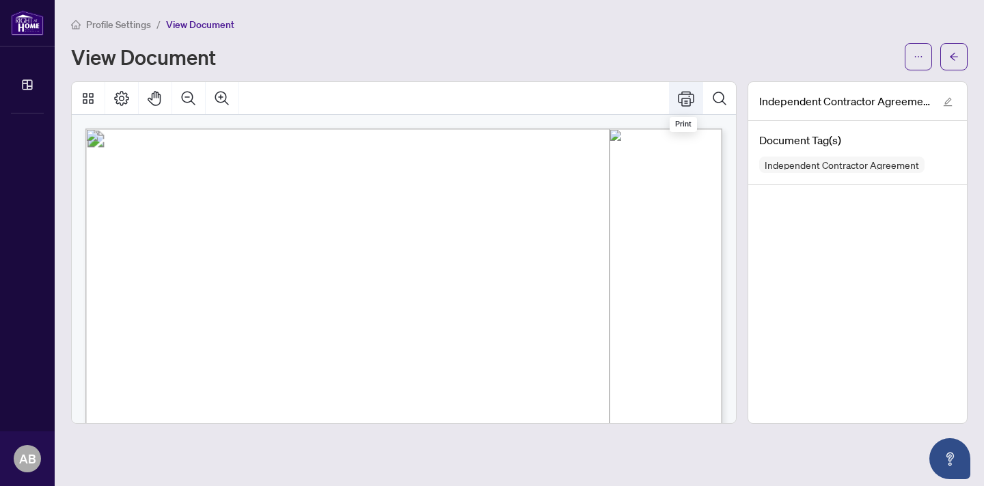
click at [686, 96] on icon "Print" at bounding box center [686, 98] width 16 height 16
click at [204, 21] on span "View Document" at bounding box center [200, 24] width 68 height 12
click at [205, 26] on span "View Document" at bounding box center [200, 24] width 68 height 12
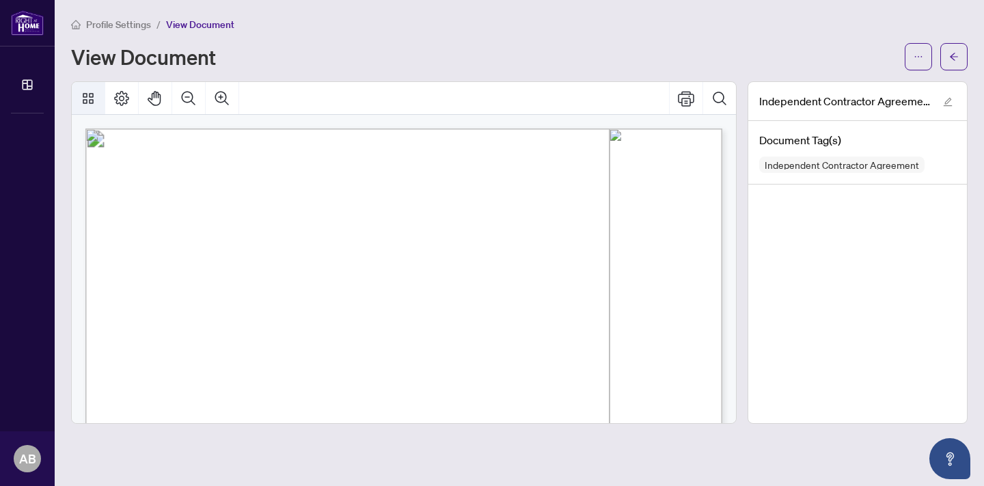
click at [91, 98] on icon "Thumbnails" at bounding box center [88, 98] width 16 height 16
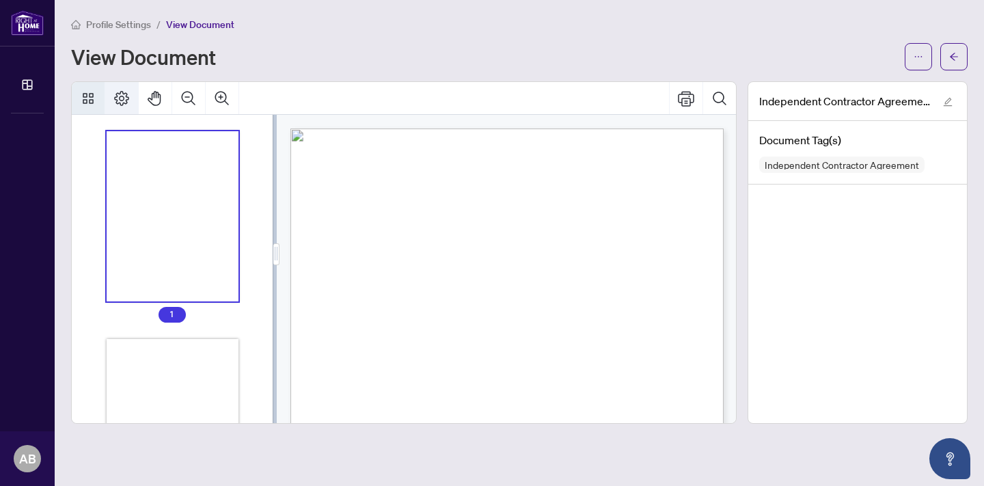
click at [124, 96] on icon "Page Layout" at bounding box center [121, 98] width 16 height 16
click at [708, 43] on div "View Document" at bounding box center [519, 56] width 897 height 27
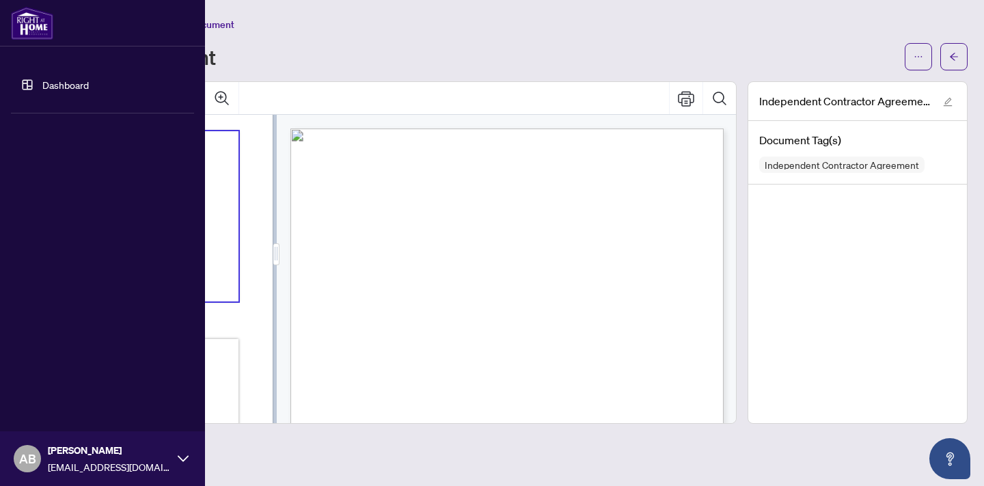
click at [26, 21] on img at bounding box center [32, 23] width 42 height 33
